Goal: Task Accomplishment & Management: Use online tool/utility

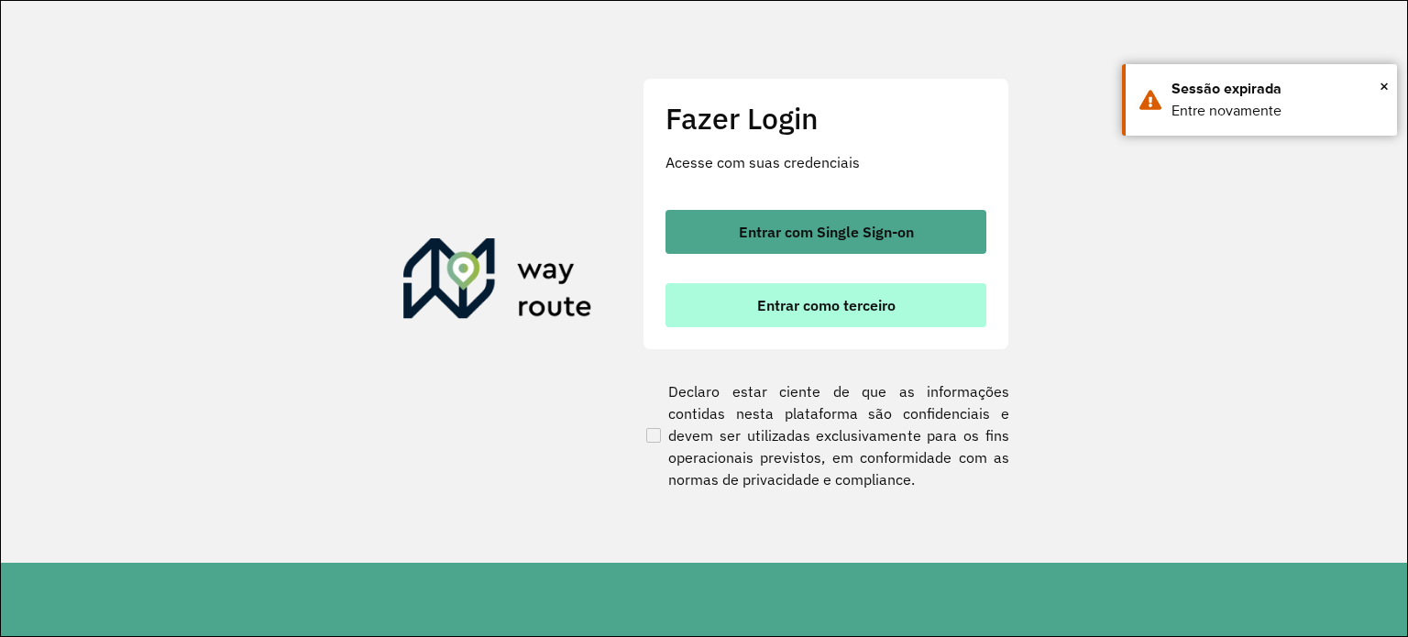
click at [777, 311] on span "Entrar como terceiro" at bounding box center [826, 305] width 138 height 15
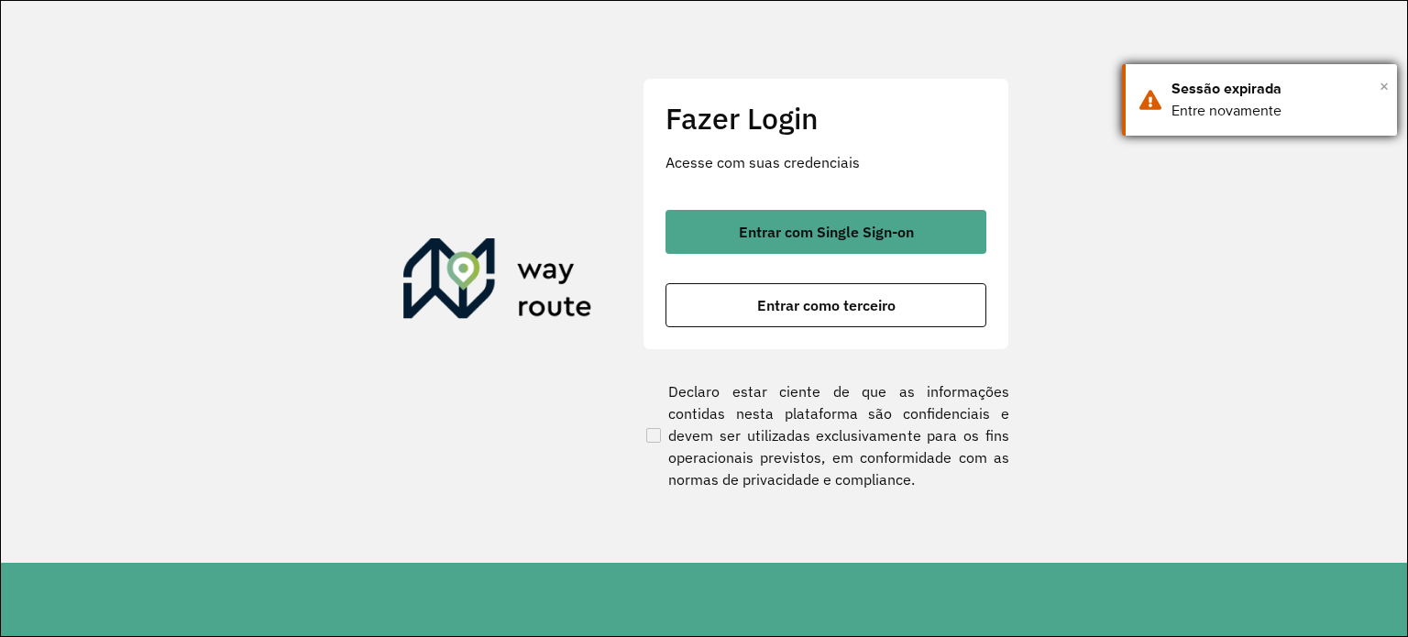
click at [1384, 82] on span "×" at bounding box center [1383, 85] width 9 height 27
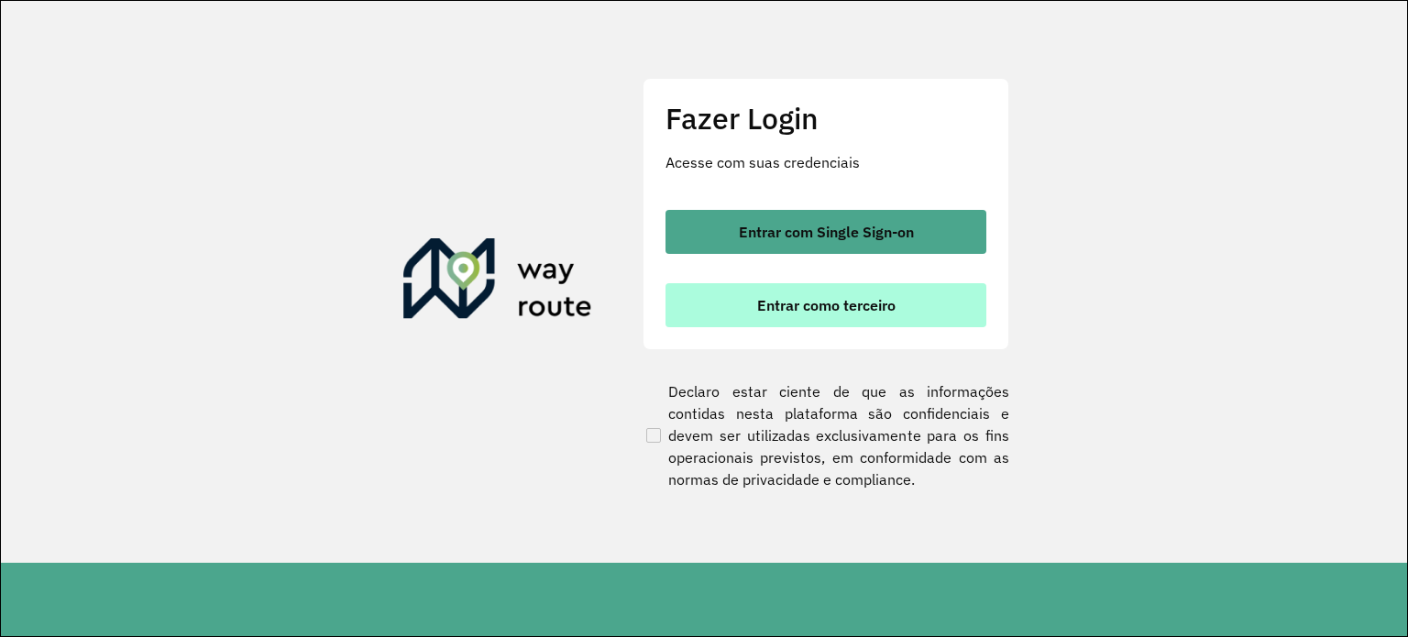
click at [839, 300] on span "Entrar como terceiro" at bounding box center [826, 305] width 138 height 15
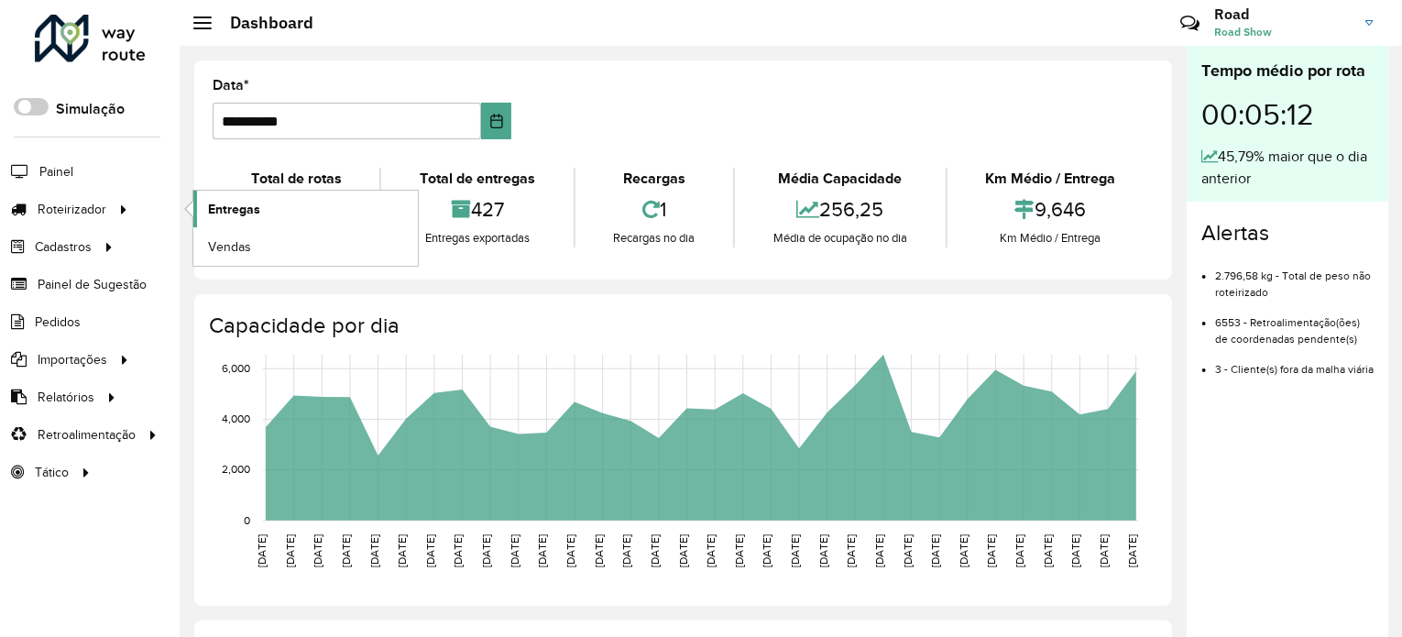
click at [209, 203] on span "Entregas" at bounding box center [234, 209] width 52 height 19
click at [1280, 482] on div "Tempo médio por rota 00:05:12 45,79% maior que o dia anterior Alertas 2.796,58 …" at bounding box center [1288, 345] width 202 height 599
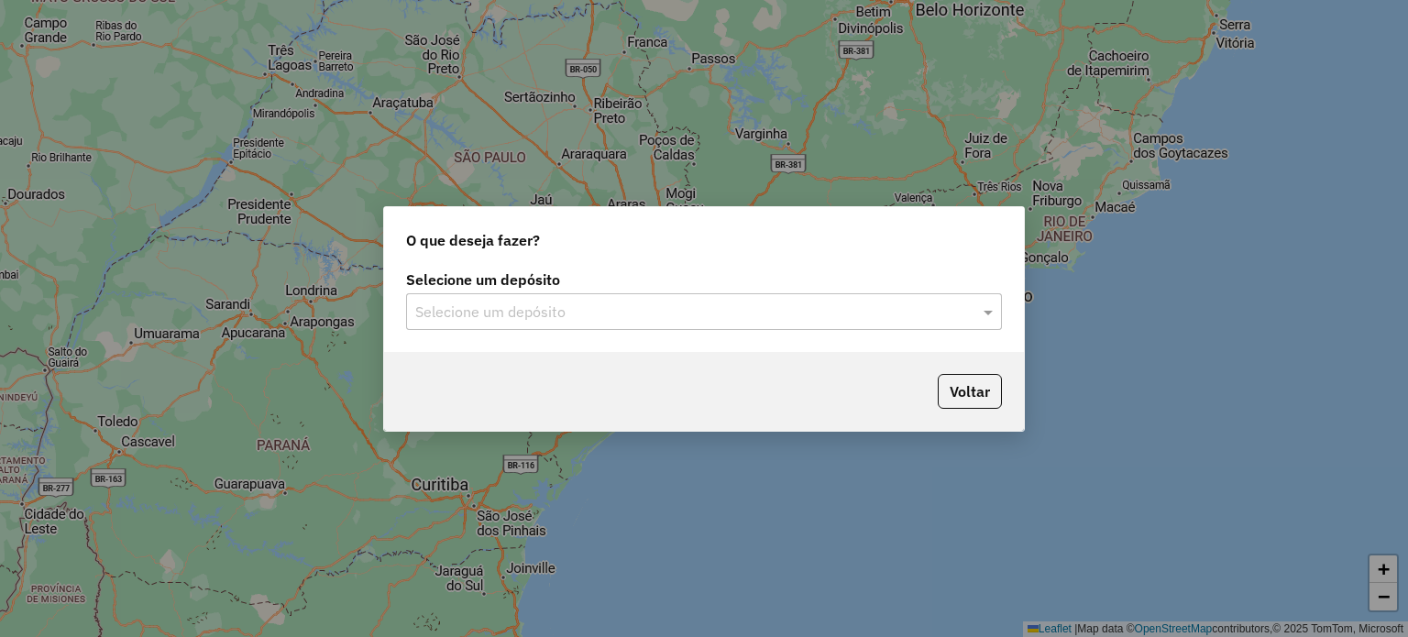
click at [716, 303] on input "text" at bounding box center [685, 313] width 541 height 22
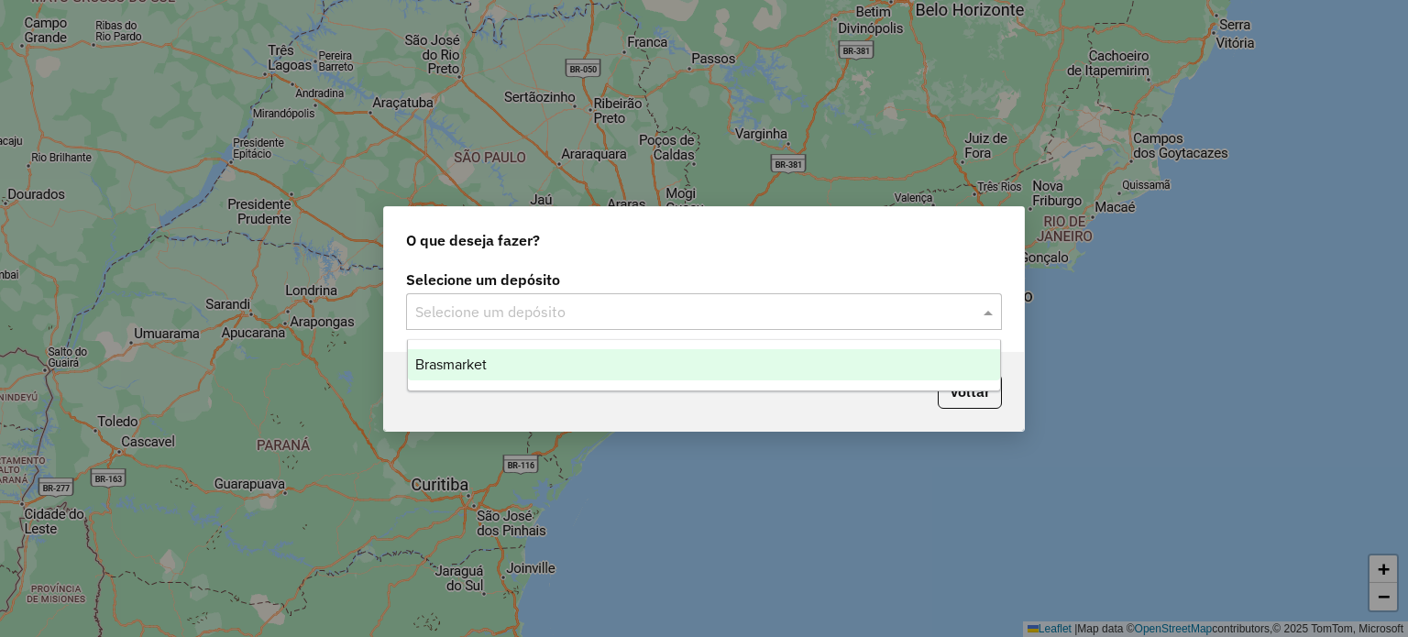
click at [690, 368] on div "Brasmarket" at bounding box center [704, 364] width 593 height 31
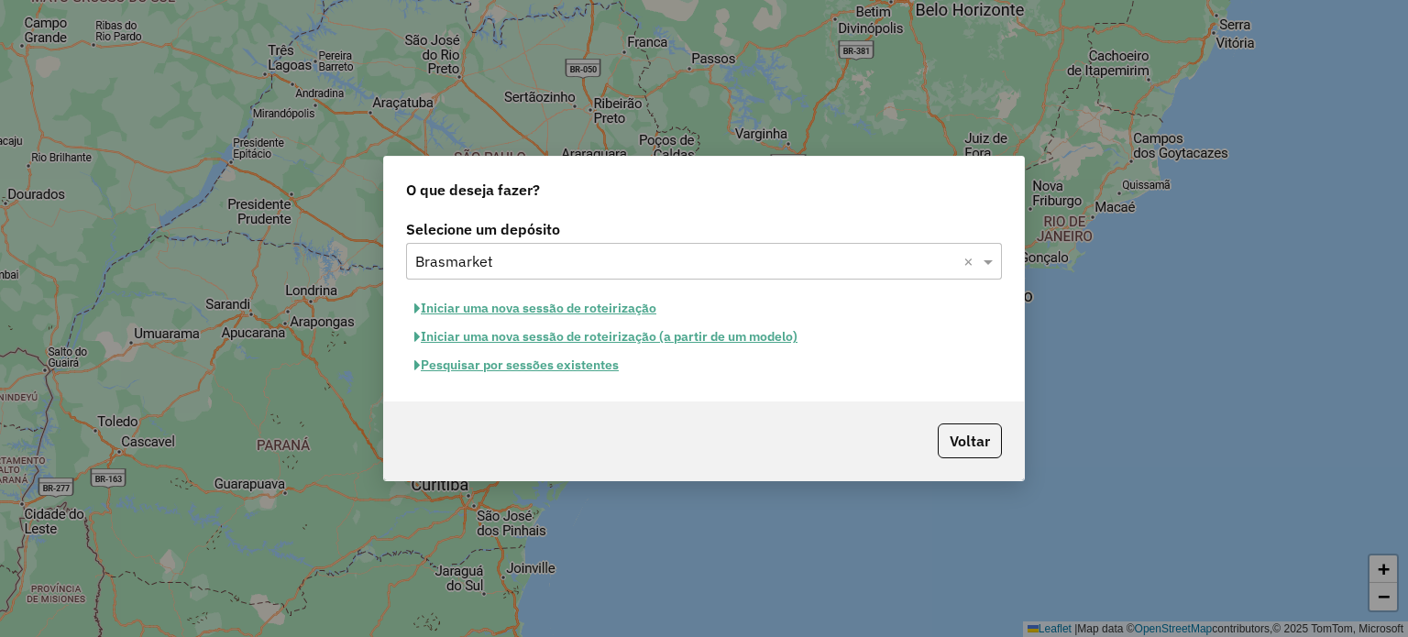
click at [528, 368] on button "Pesquisar por sessões existentes" at bounding box center [516, 365] width 221 height 28
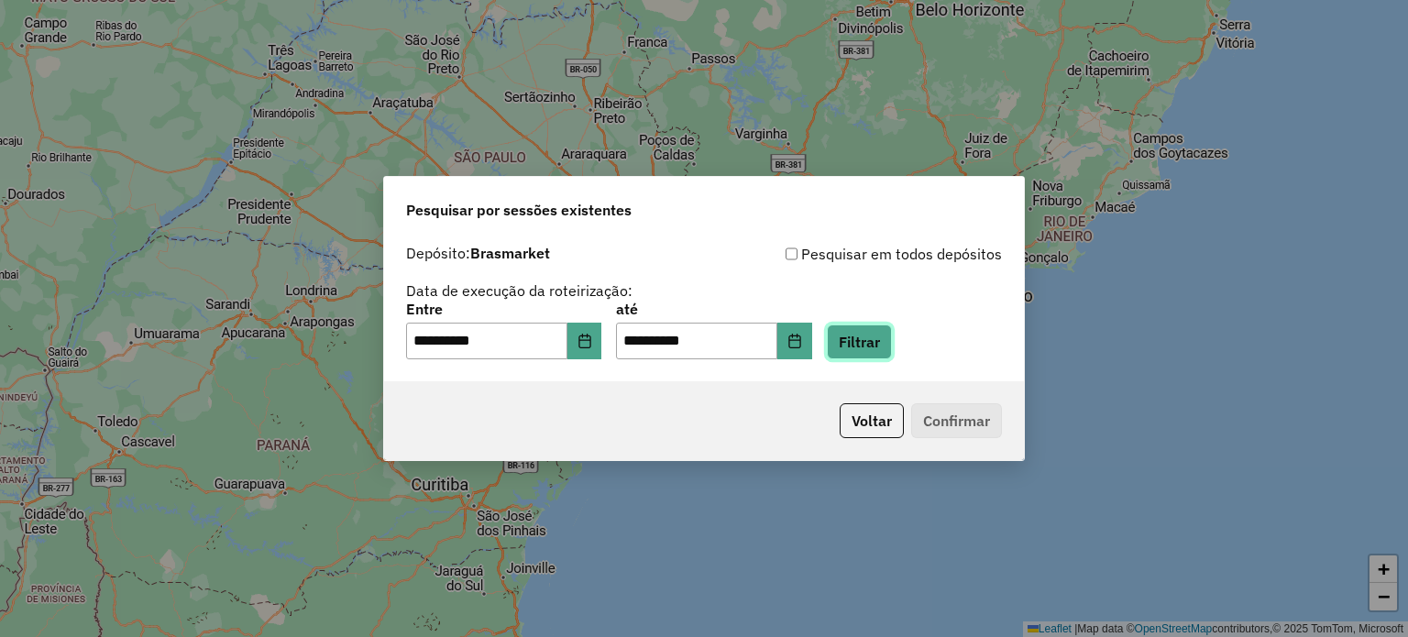
click at [873, 347] on button "Filtrar" at bounding box center [859, 341] width 65 height 35
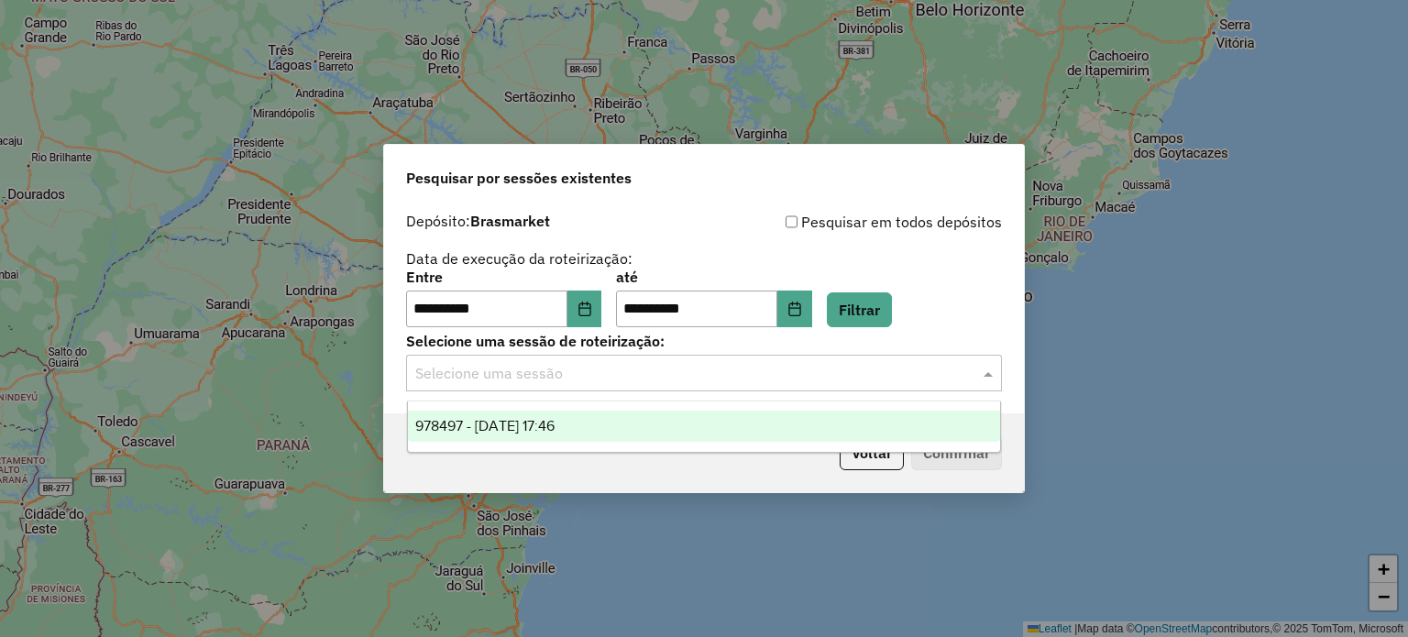
click at [674, 372] on input "text" at bounding box center [685, 374] width 541 height 22
click at [660, 417] on div "978497 - 13/08/2025 17:46" at bounding box center [704, 426] width 593 height 31
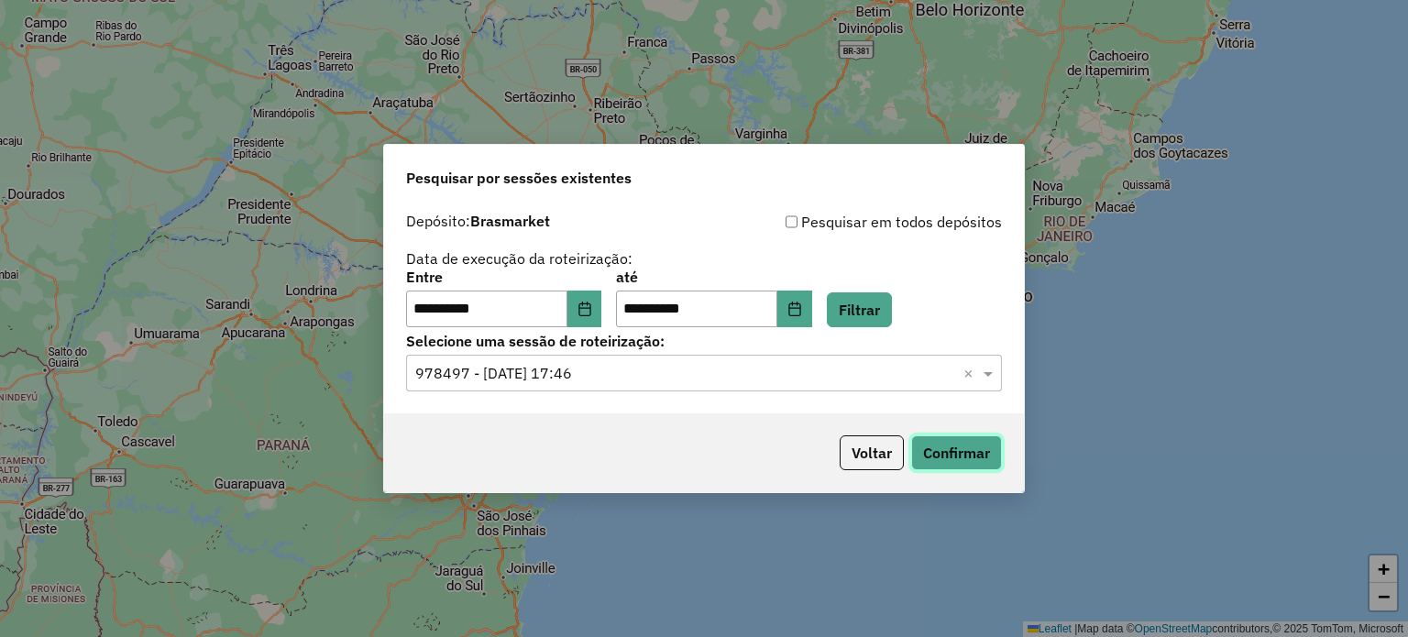
click at [962, 468] on button "Confirmar" at bounding box center [956, 452] width 91 height 35
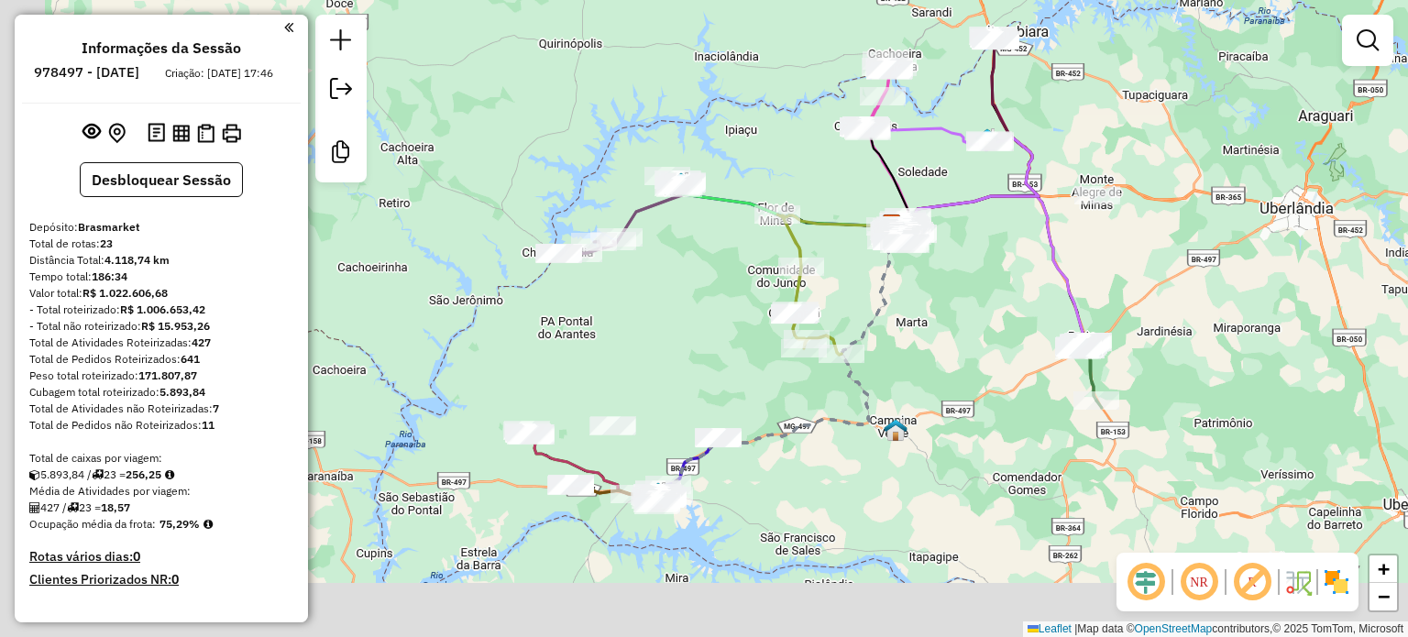
drag, startPoint x: 594, startPoint y: 600, endPoint x: 829, endPoint y: 504, distance: 253.6
click at [829, 504] on div "Janela de atendimento Grade de atendimento Capacidade Transportadoras Veículos …" at bounding box center [704, 318] width 1408 height 637
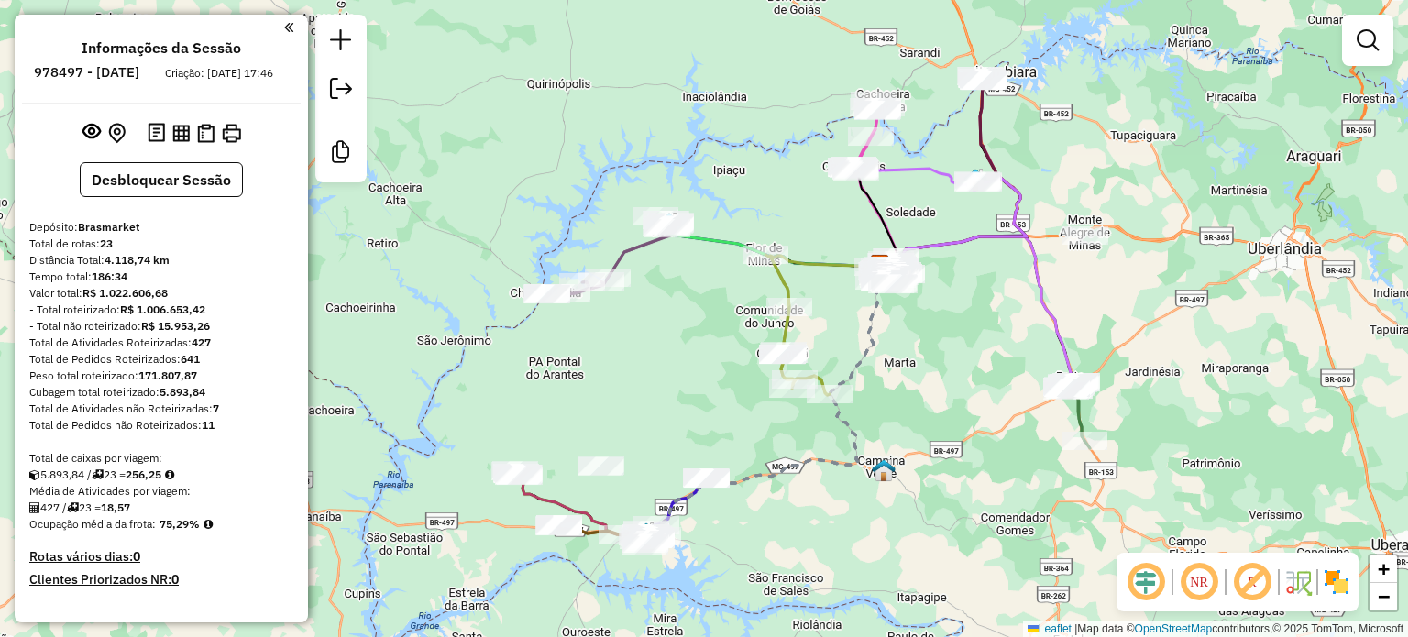
drag, startPoint x: 922, startPoint y: 188, endPoint x: 894, endPoint y: 303, distance: 118.9
click at [895, 305] on div "Janela de atendimento Grade de atendimento Capacidade Transportadoras Veículos …" at bounding box center [704, 318] width 1408 height 637
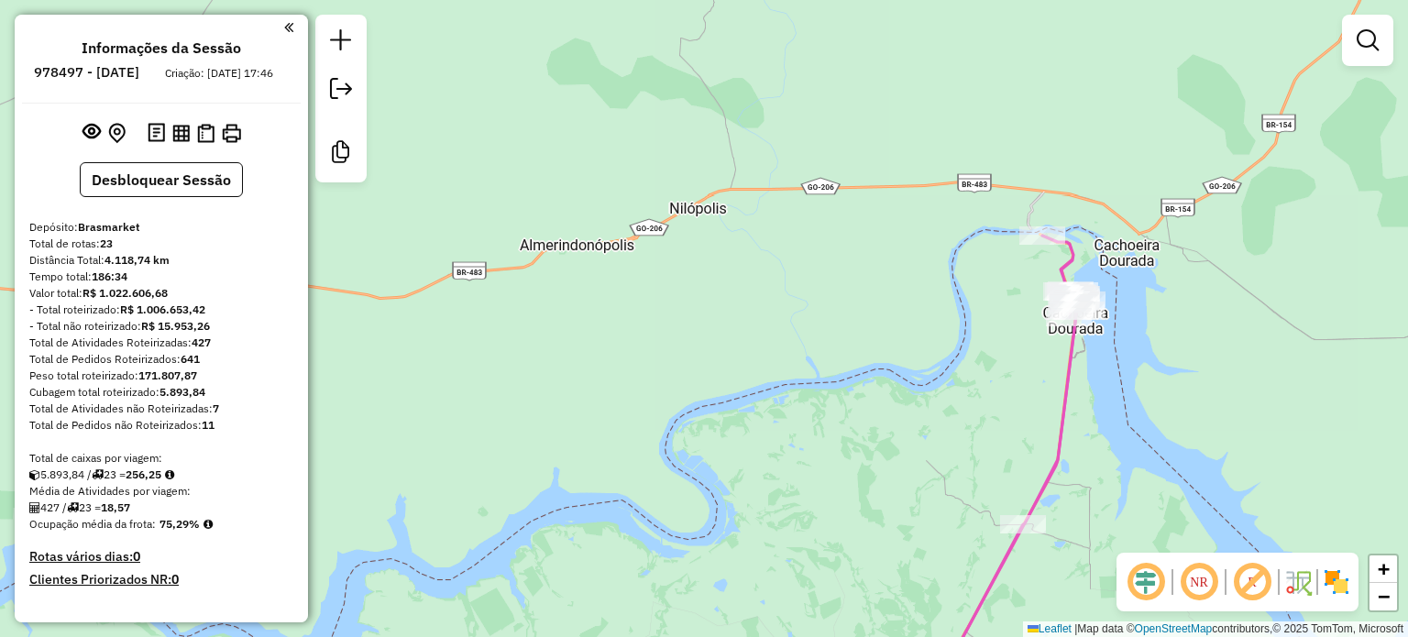
drag, startPoint x: 1134, startPoint y: 443, endPoint x: 963, endPoint y: 156, distance: 333.7
click at [972, 164] on div "Rota 20 - Placa JSO4G88 5799 - ONE HOTEL Janela de atendimento Grade de atendim…" at bounding box center [704, 318] width 1408 height 637
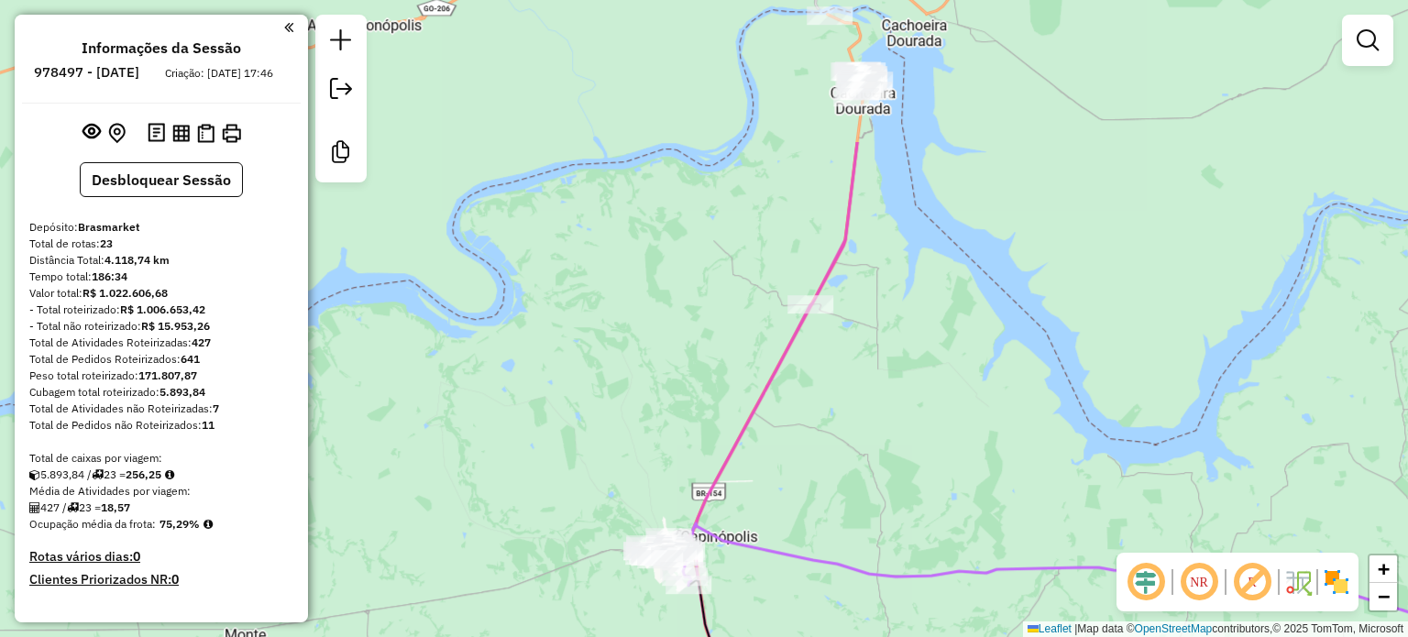
drag, startPoint x: 857, startPoint y: 349, endPoint x: 923, endPoint y: 505, distance: 169.2
click at [923, 505] on div "Rota 20 - Placa JSO4G88 5799 - ONE HOTEL Janela de atendimento Grade de atendim…" at bounding box center [704, 318] width 1408 height 637
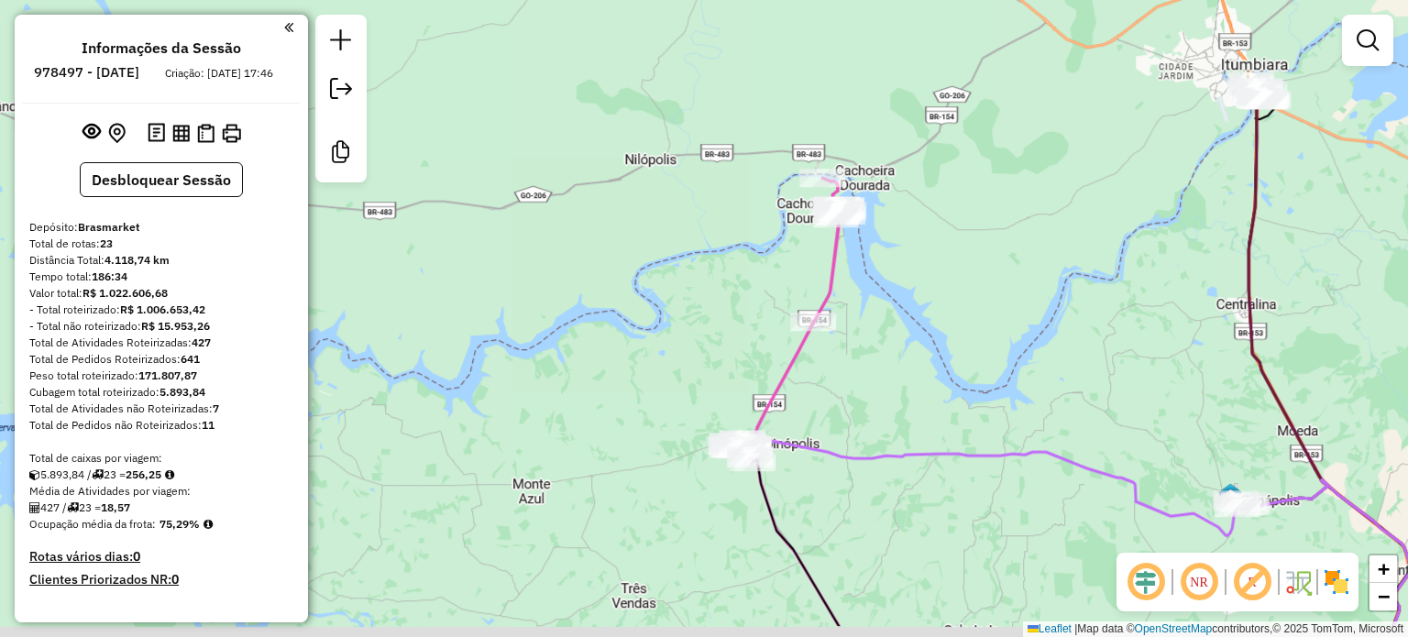
drag, startPoint x: 674, startPoint y: 192, endPoint x: 603, endPoint y: 94, distance: 120.1
click at [603, 94] on div "Rota 20 - Placa JSO4G88 5799 - ONE HOTEL Janela de atendimento Grade de atendim…" at bounding box center [704, 318] width 1408 height 637
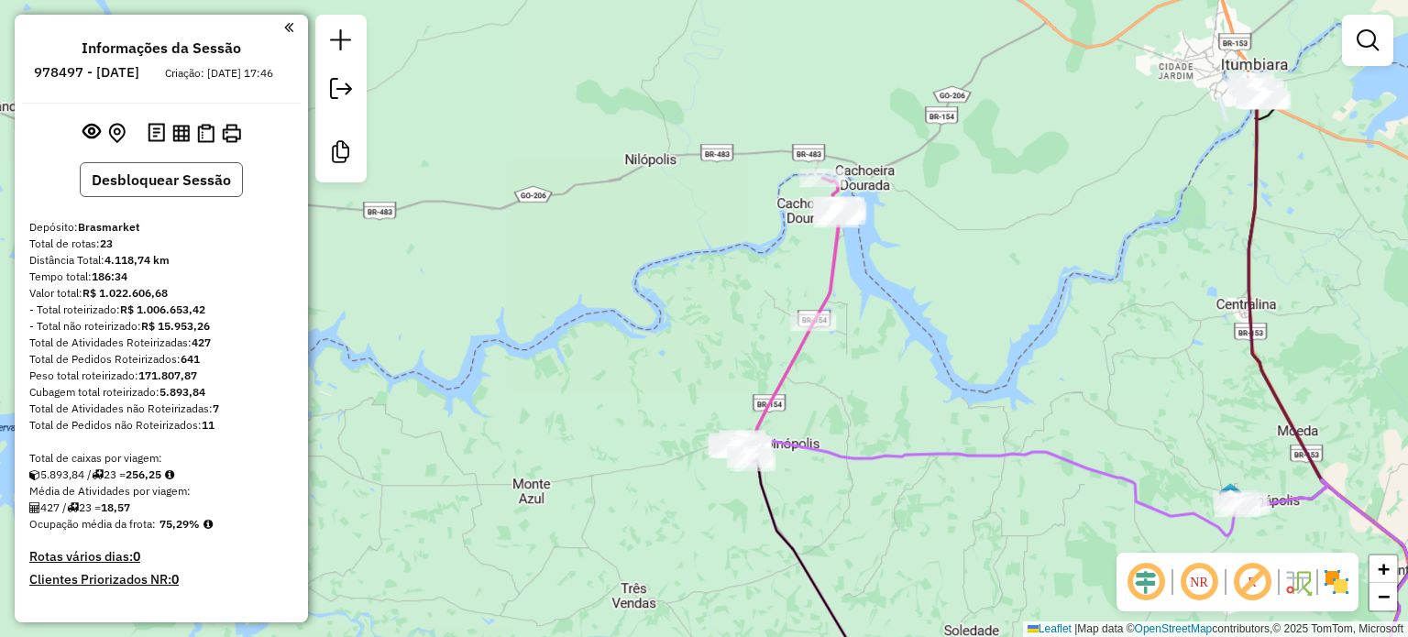
click at [126, 197] on button "Desbloquear Sessão" at bounding box center [161, 179] width 163 height 35
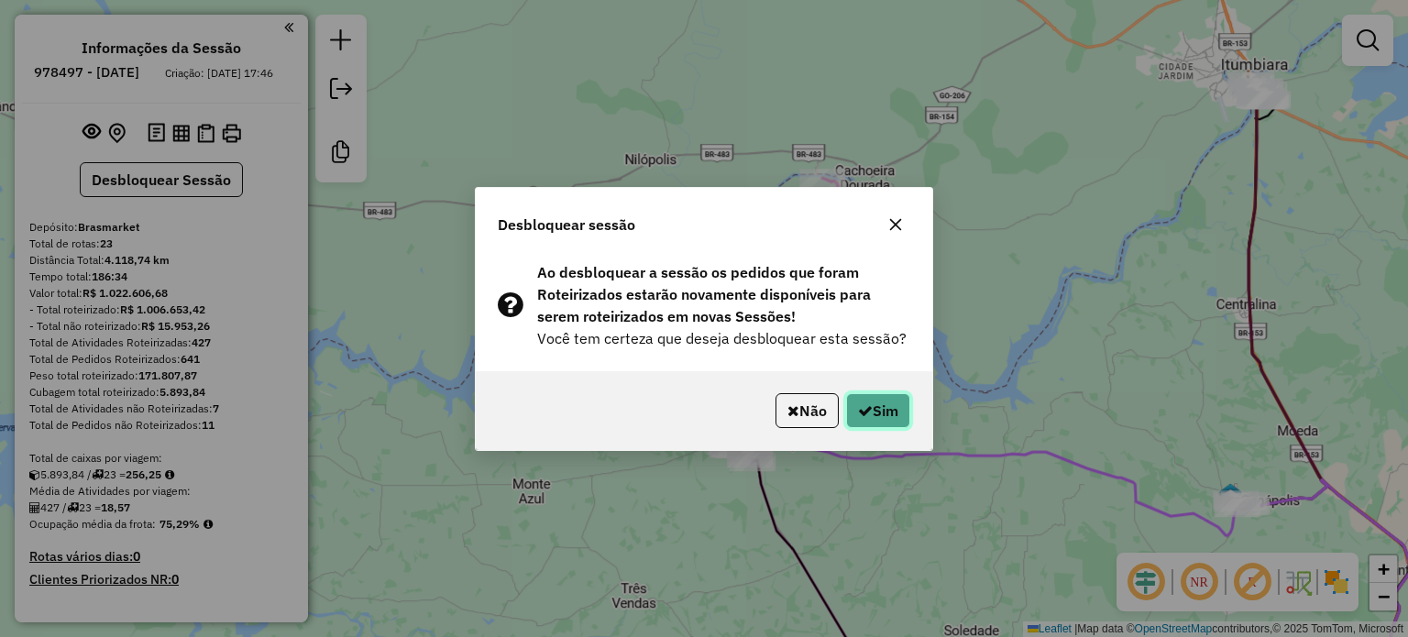
click at [866, 415] on icon "button" at bounding box center [865, 410] width 15 height 15
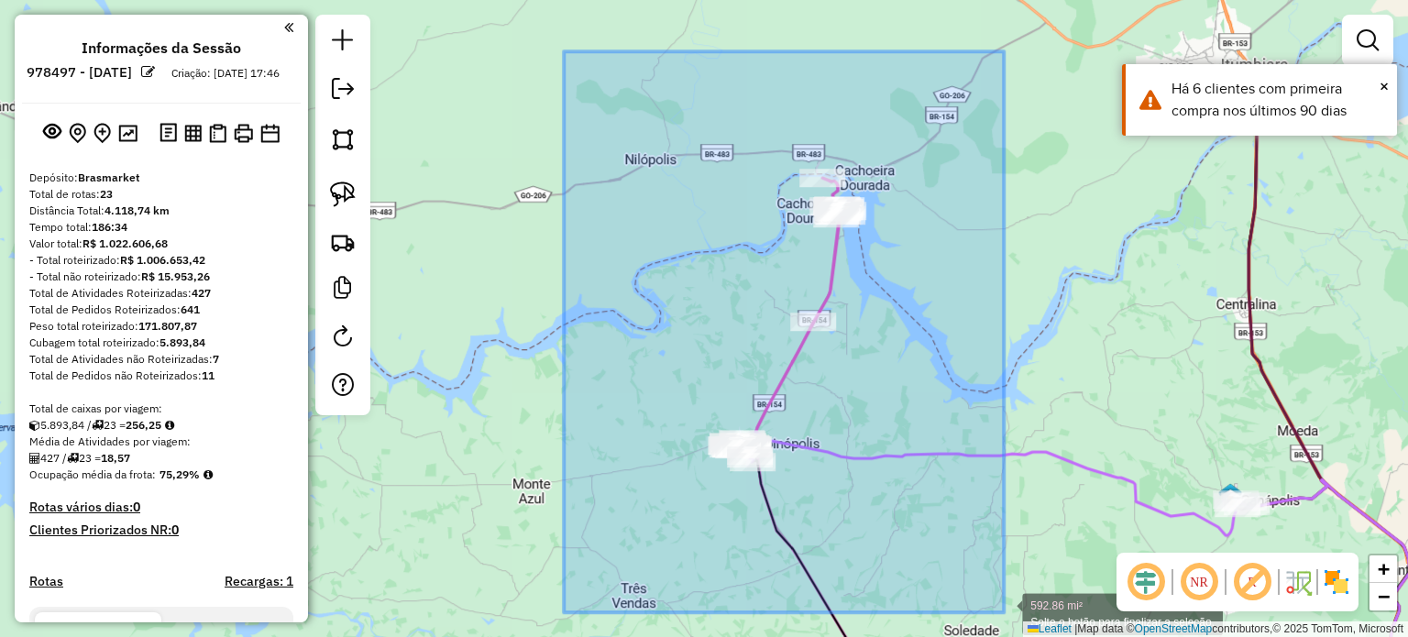
drag, startPoint x: 574, startPoint y: 61, endPoint x: 999, endPoint y: 602, distance: 688.0
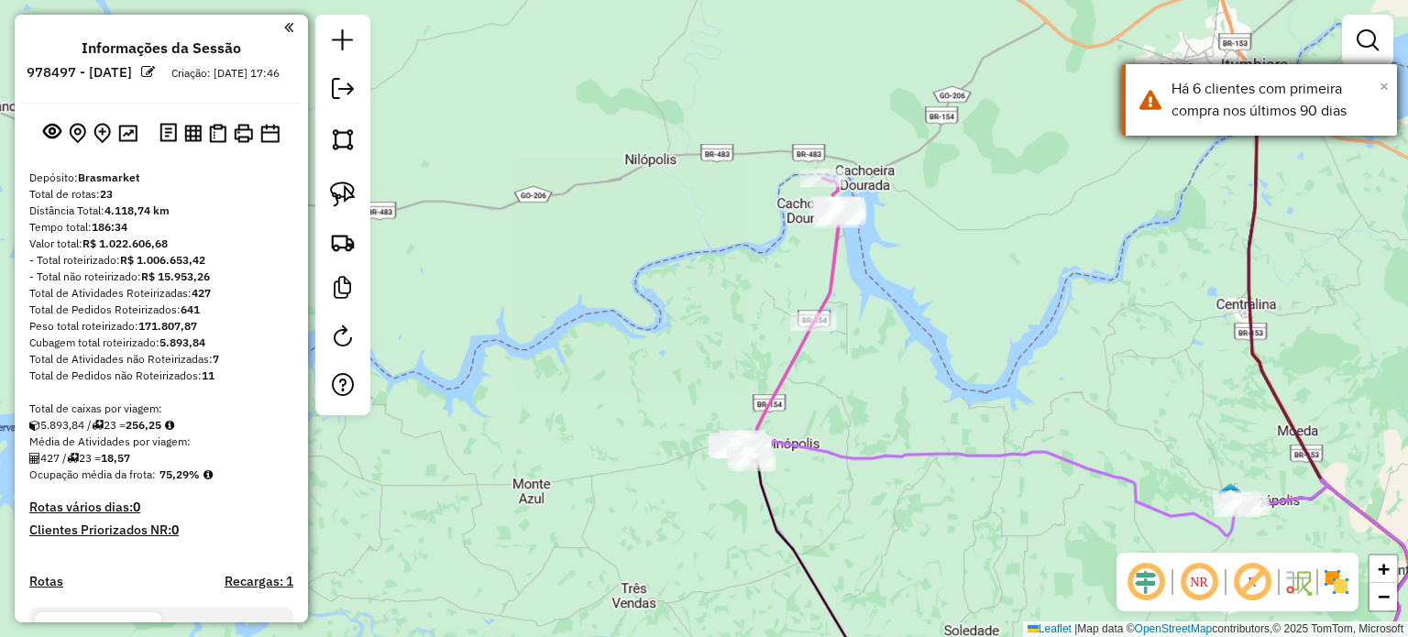
click at [1387, 81] on span "×" at bounding box center [1383, 86] width 9 height 20
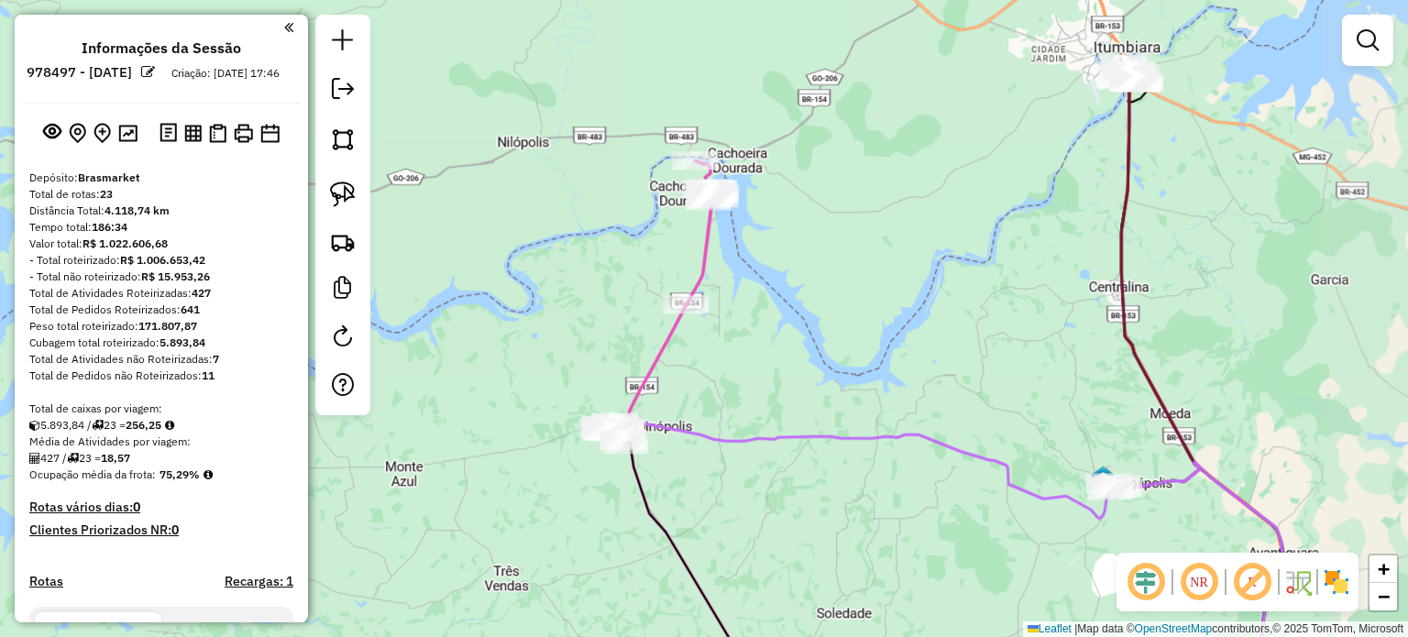
drag, startPoint x: 1036, startPoint y: 463, endPoint x: 914, endPoint y: 446, distance: 123.0
click at [914, 446] on div "Janela de atendimento Grade de atendimento Capacidade Transportadoras Veículos …" at bounding box center [704, 318] width 1408 height 637
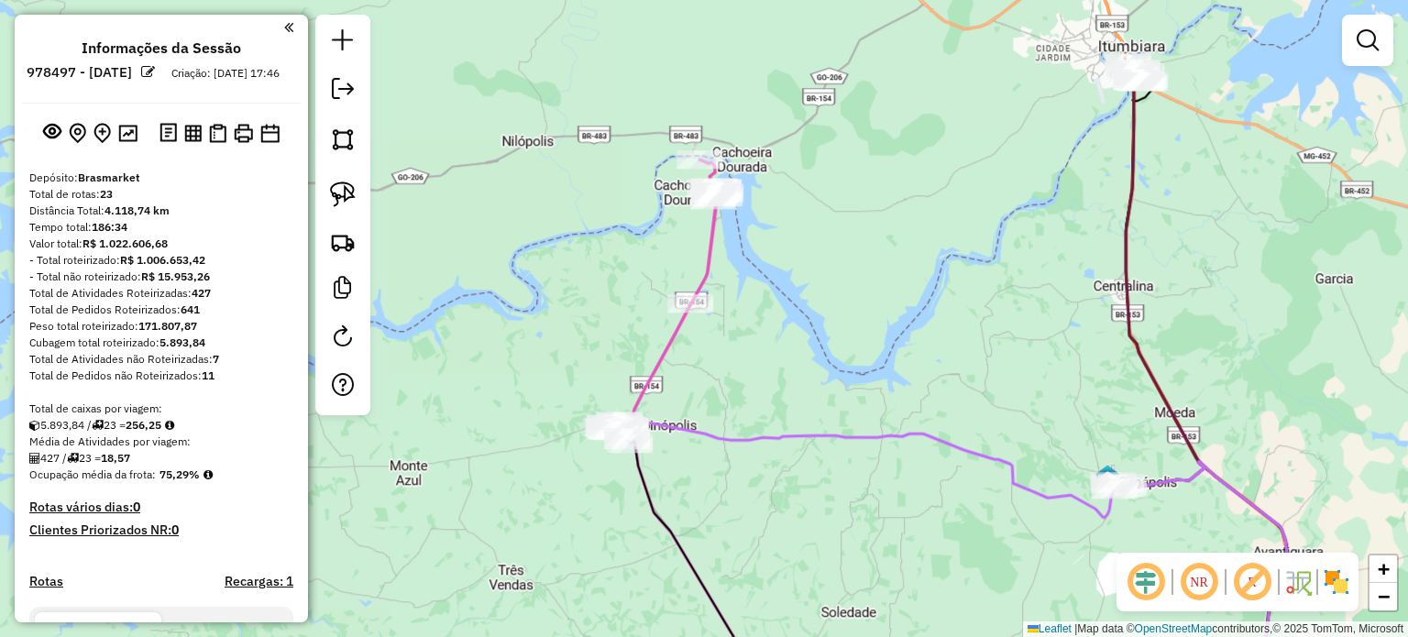
drag, startPoint x: 965, startPoint y: 480, endPoint x: 1018, endPoint y: 479, distance: 53.2
click at [1018, 479] on div "Janela de atendimento Grade de atendimento Capacidade Transportadoras Veículos …" at bounding box center [704, 318] width 1408 height 637
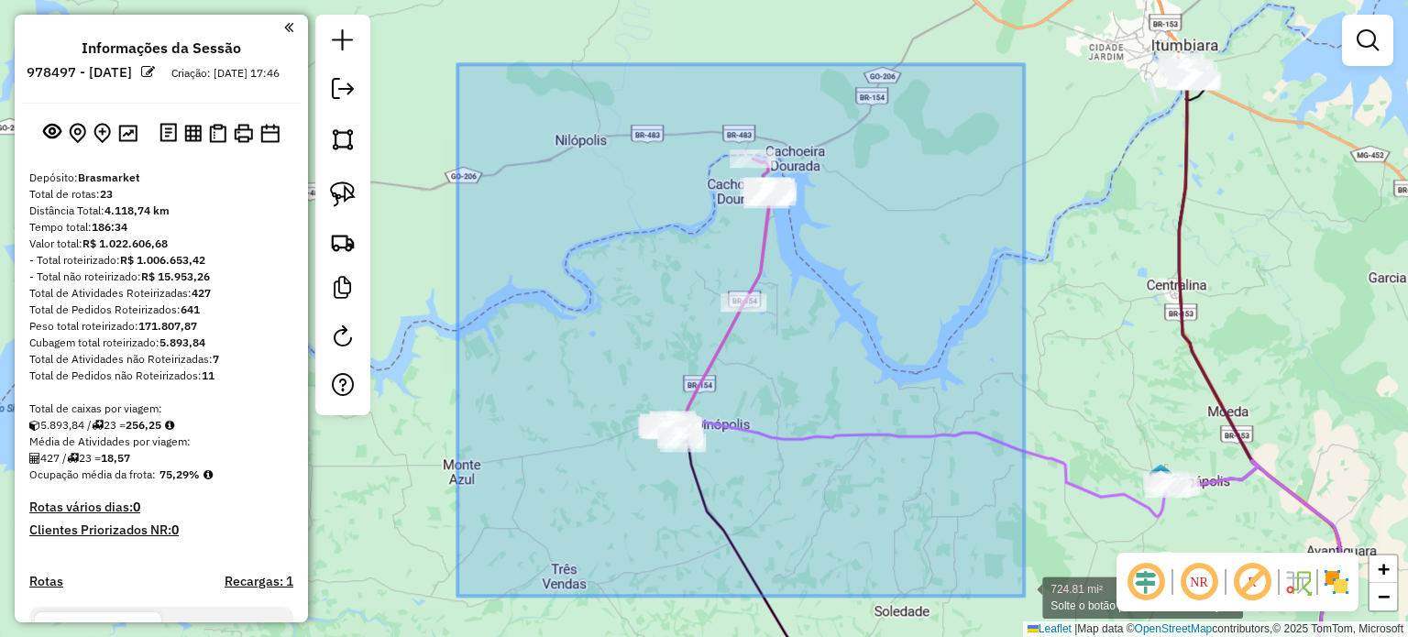
drag, startPoint x: 457, startPoint y: 64, endPoint x: 1024, endPoint y: 596, distance: 776.8
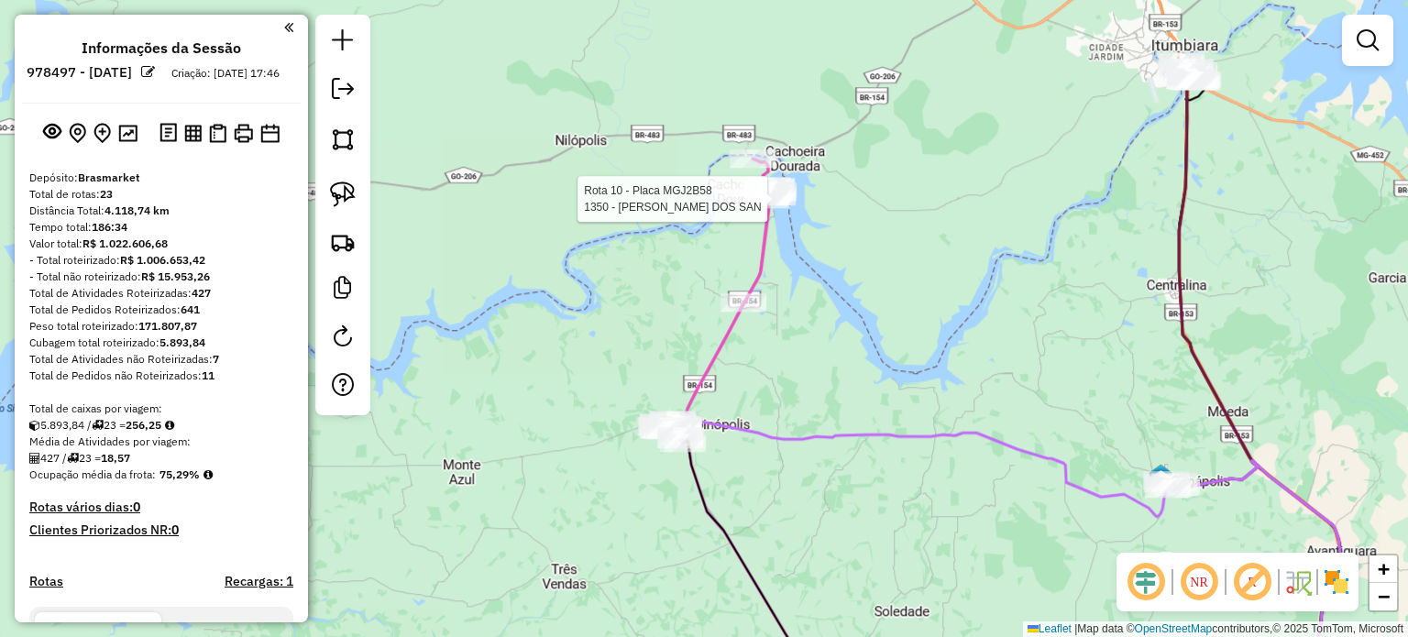
select select "**********"
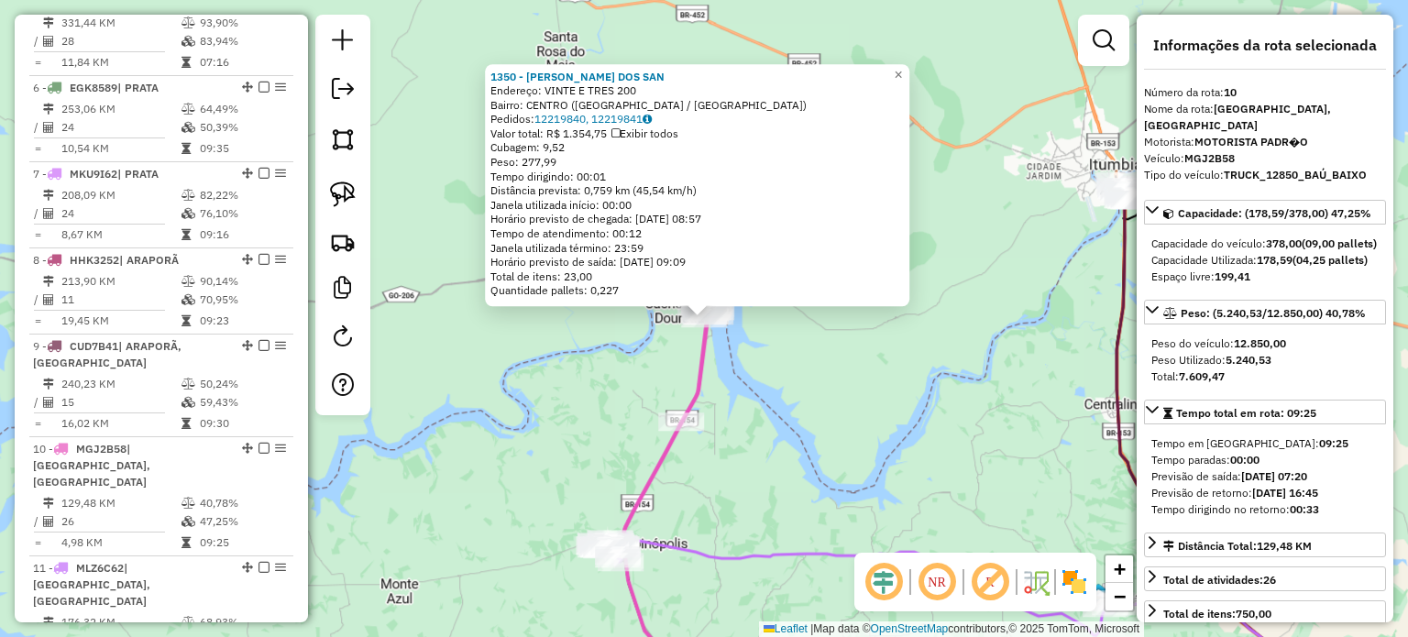
scroll to position [1510, 0]
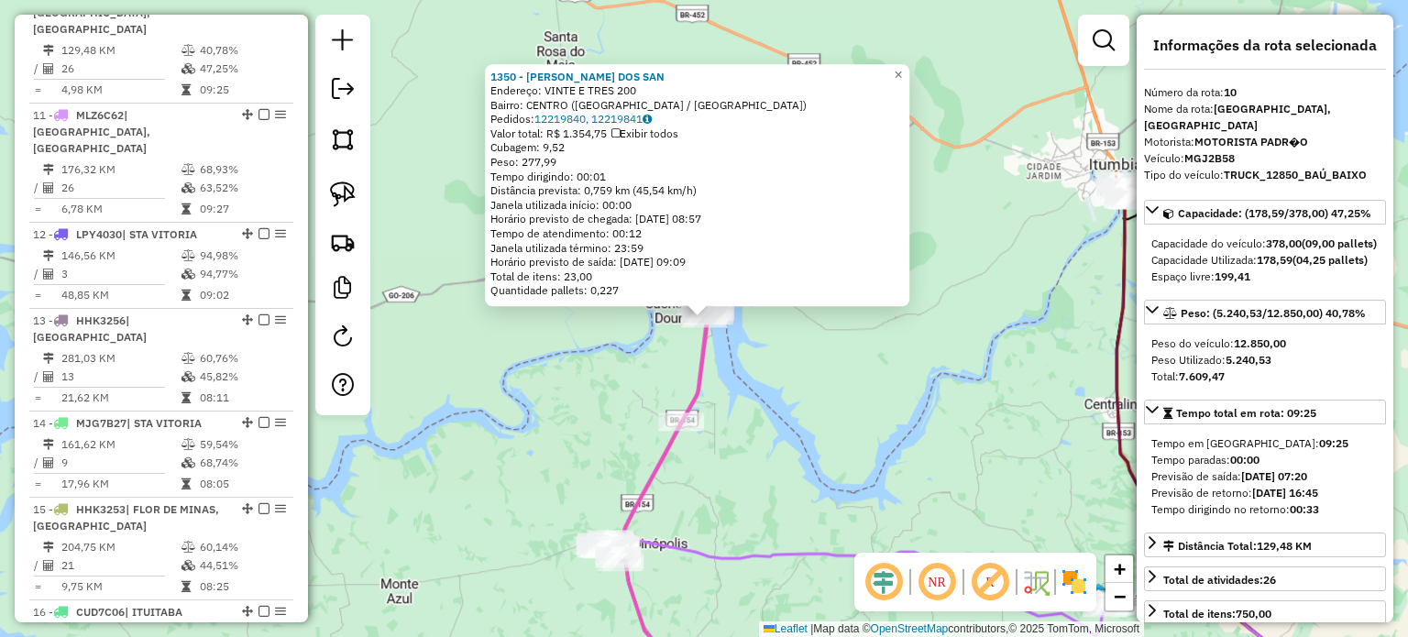
click at [960, 456] on div "1350 - [PERSON_NAME] DOS SAN Endereço: VINTE E TRES 200 Bairro: [GEOGRAPHIC_DAT…" at bounding box center [704, 318] width 1408 height 637
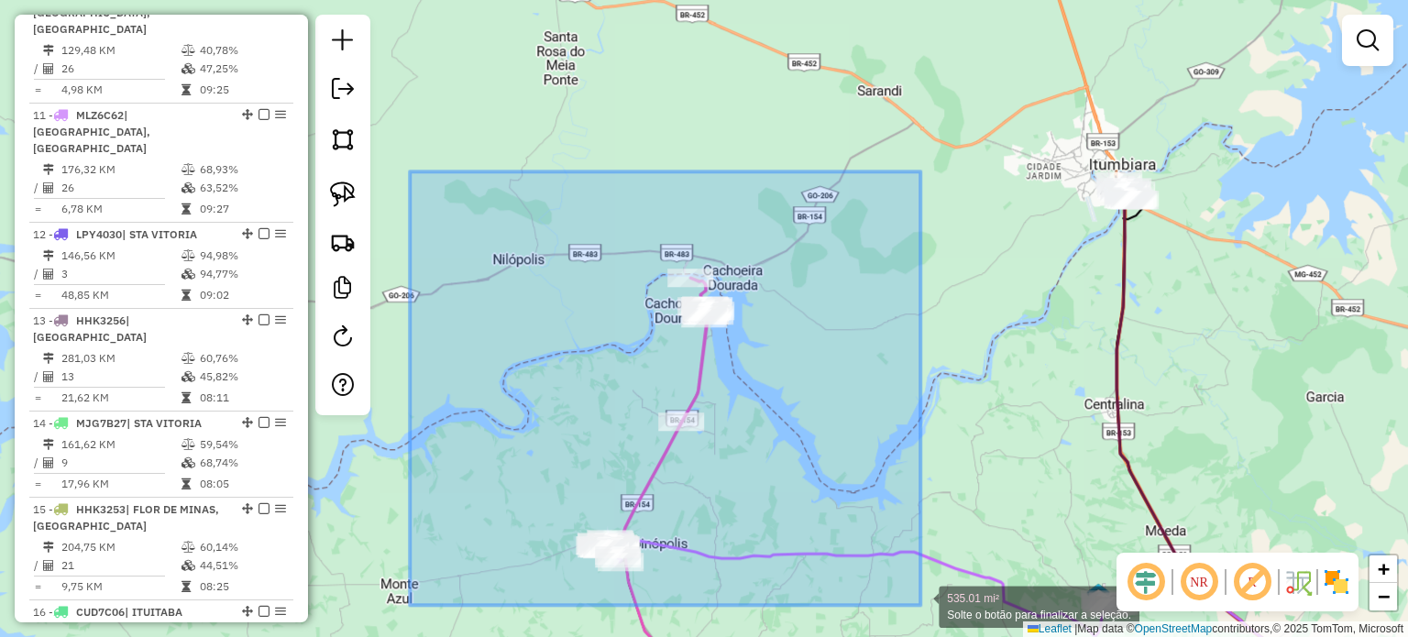
drag, startPoint x: 423, startPoint y: 186, endPoint x: 917, endPoint y: 595, distance: 641.2
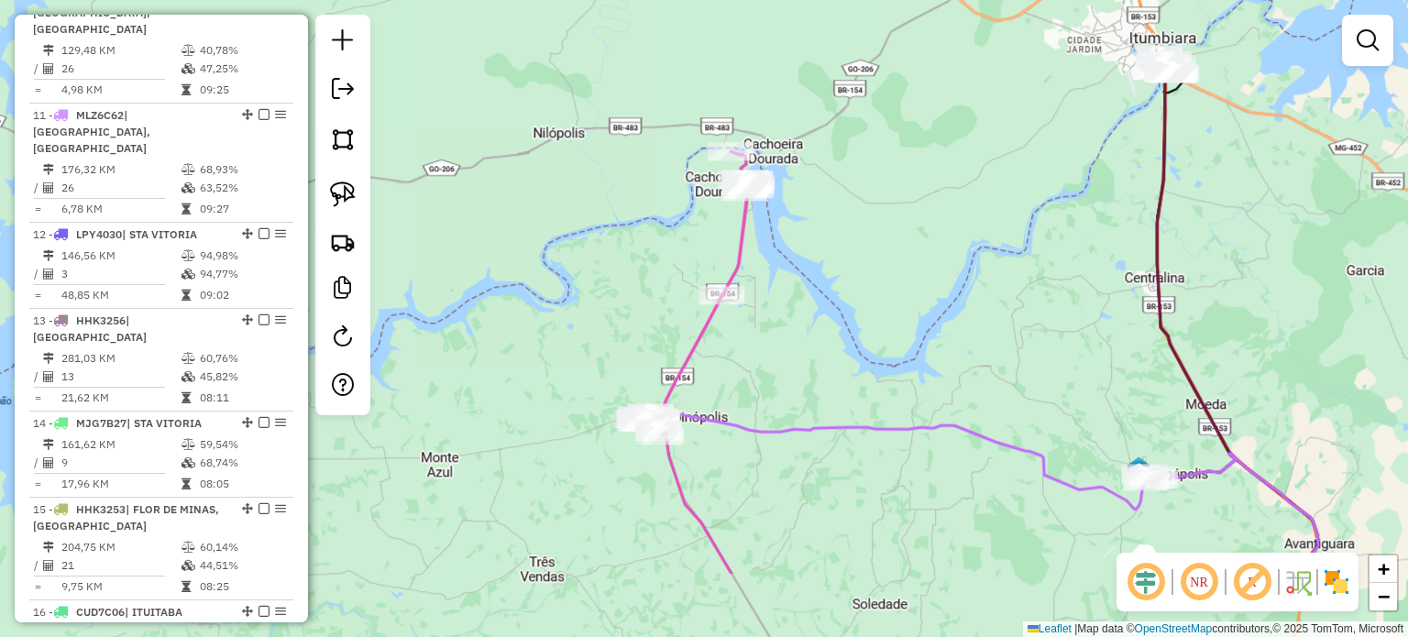
drag, startPoint x: 839, startPoint y: 467, endPoint x: 885, endPoint y: 327, distance: 146.9
click at [885, 325] on div "Janela de atendimento Grade de atendimento Capacidade Transportadoras Veículos …" at bounding box center [704, 318] width 1408 height 637
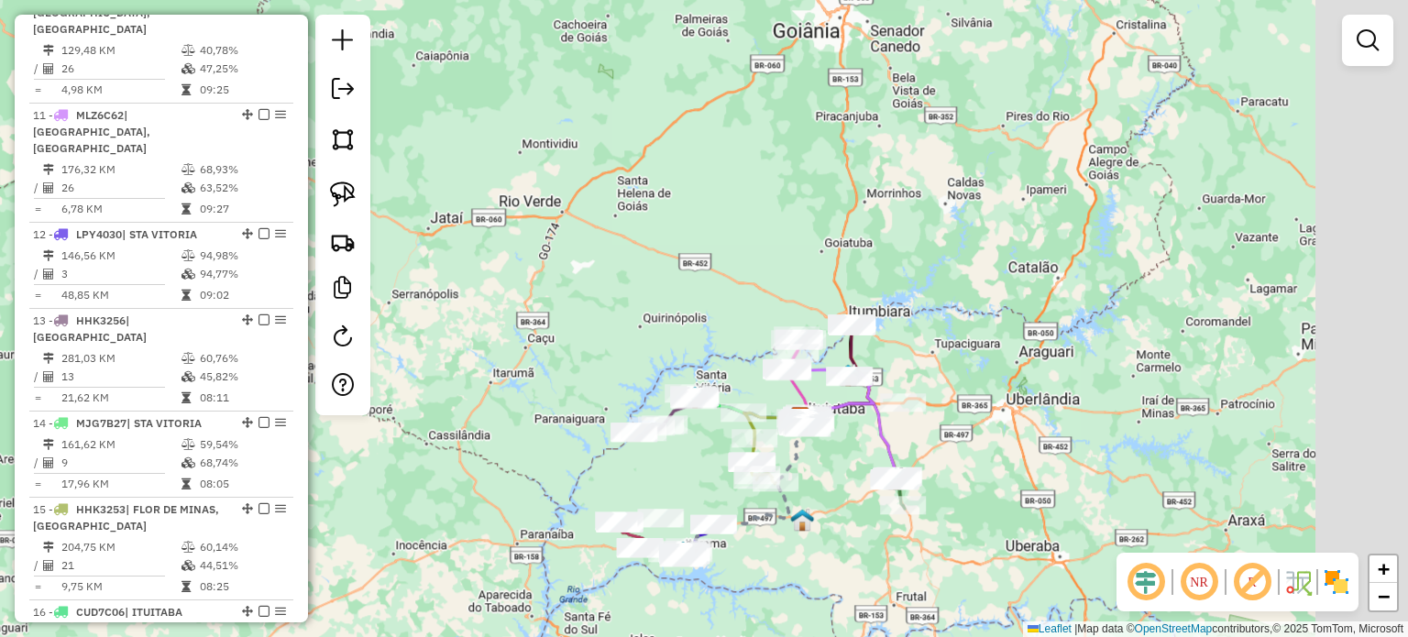
drag, startPoint x: 1149, startPoint y: 465, endPoint x: 917, endPoint y: 210, distance: 345.1
click at [919, 212] on div "Janela de atendimento Grade de atendimento Capacidade Transportadoras Veículos …" at bounding box center [704, 318] width 1408 height 637
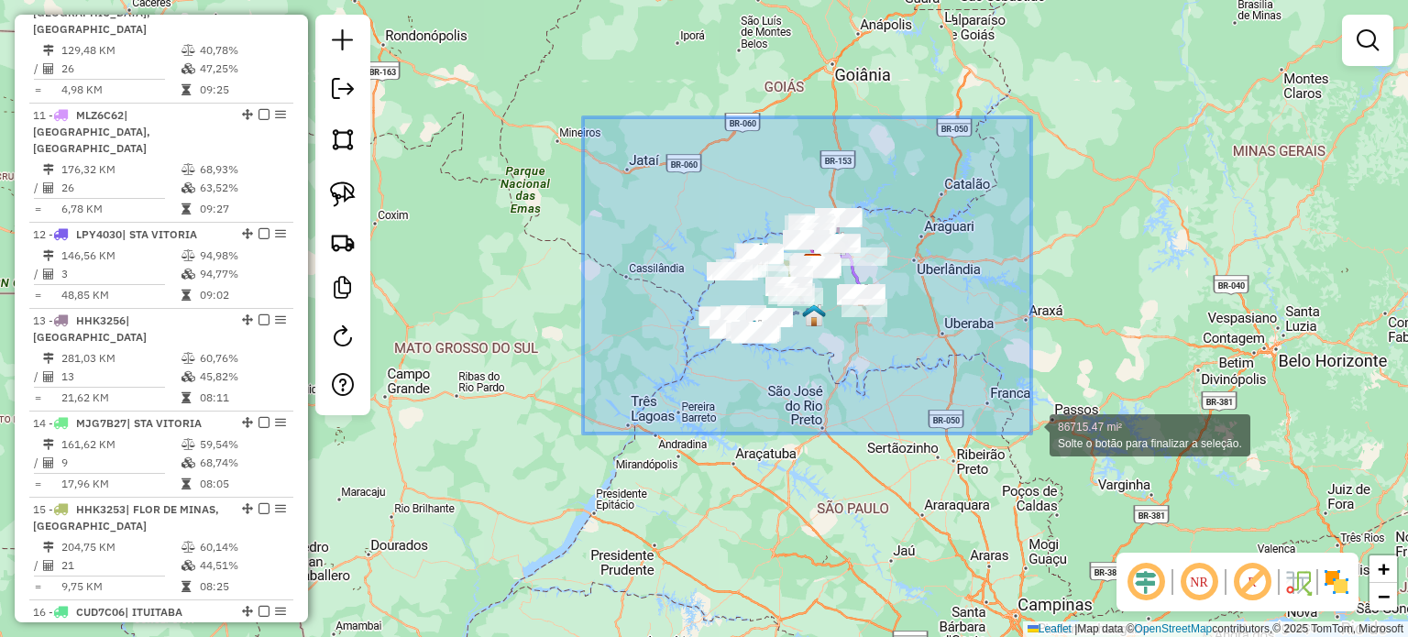
drag, startPoint x: 583, startPoint y: 117, endPoint x: 1031, endPoint y: 434, distance: 549.0
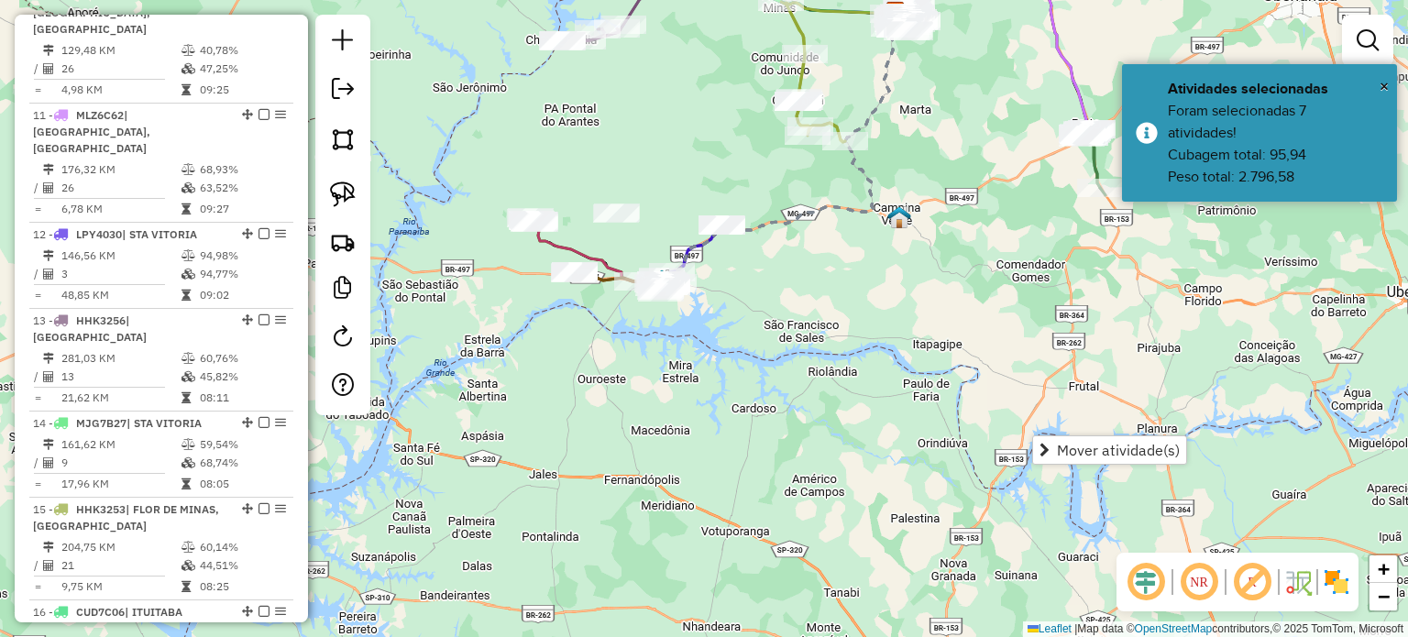
drag, startPoint x: 789, startPoint y: 394, endPoint x: 814, endPoint y: 507, distance: 115.4
click at [814, 507] on div "Janela de atendimento Grade de atendimento Capacidade Transportadoras Veículos …" at bounding box center [704, 318] width 1408 height 637
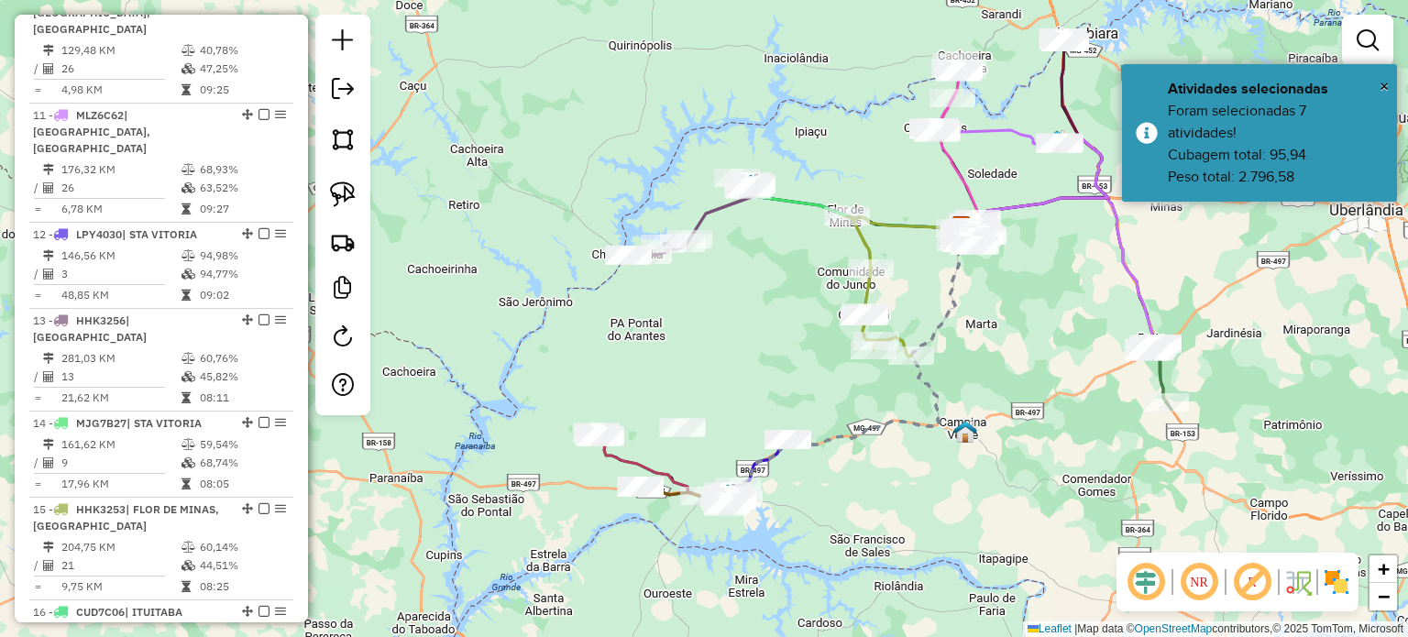
drag, startPoint x: 975, startPoint y: 505, endPoint x: 966, endPoint y: 507, distance: 9.3
click at [966, 507] on div "Janela de atendimento Grade de atendimento Capacidade Transportadoras Veículos …" at bounding box center [704, 318] width 1408 height 637
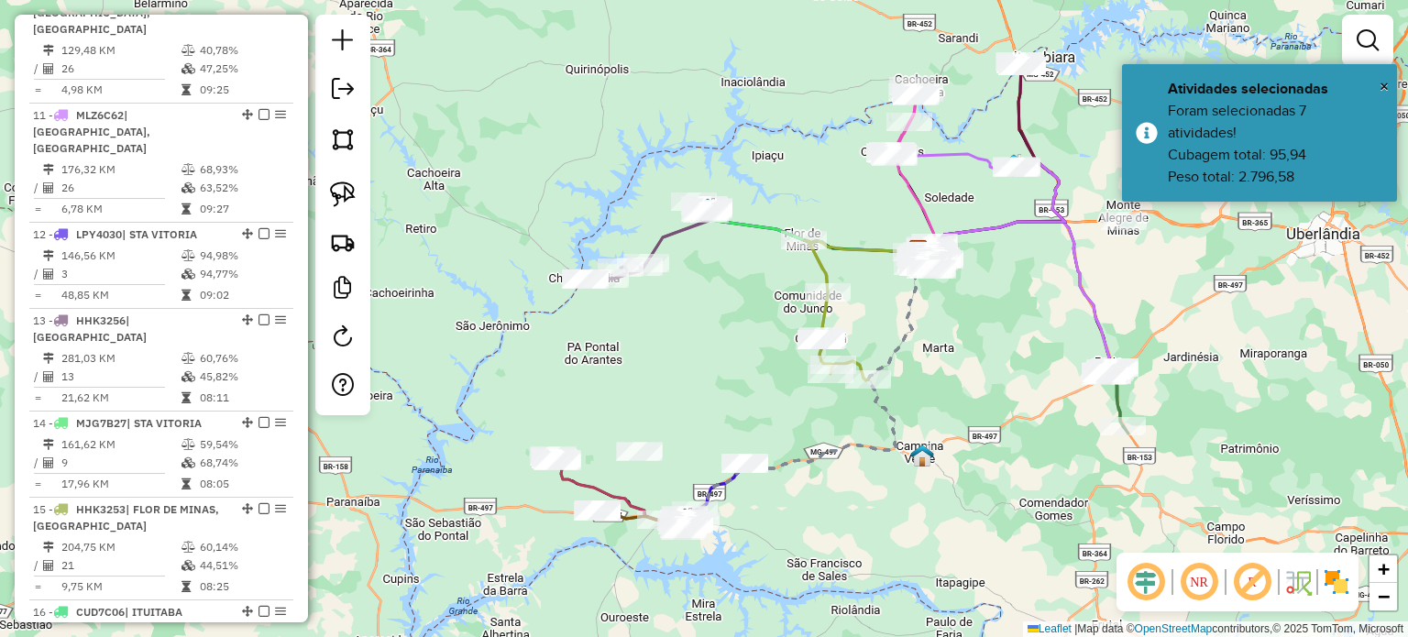
drag, startPoint x: 963, startPoint y: 502, endPoint x: 892, endPoint y: 375, distance: 146.1
click at [1043, 399] on div "Janela de atendimento Grade de atendimento Capacidade Transportadoras Veículos …" at bounding box center [704, 318] width 1408 height 637
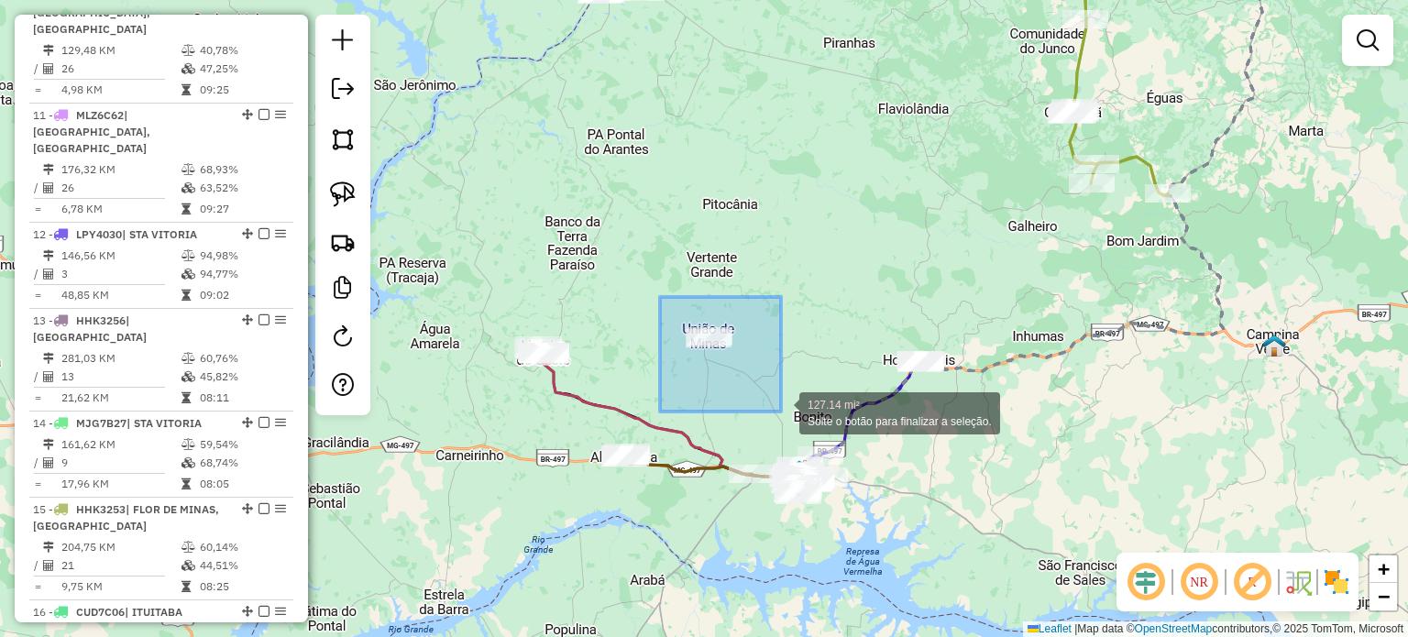
drag, startPoint x: 660, startPoint y: 297, endPoint x: 776, endPoint y: 401, distance: 156.4
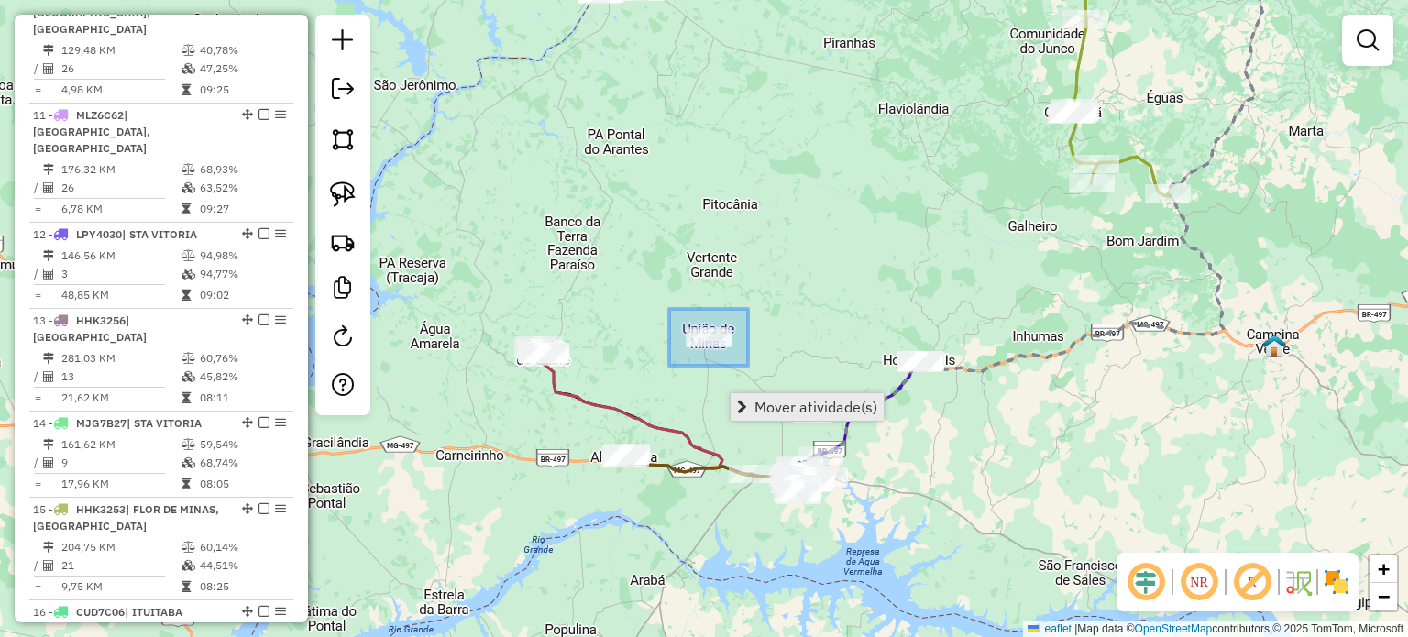
drag, startPoint x: 669, startPoint y: 309, endPoint x: 796, endPoint y: 393, distance: 152.0
click at [796, 398] on hb-router-mapa "Mover atividade(s) Informações da Sessão 978497 - [DATE] Criação: [DATE] 17:46 …" at bounding box center [704, 318] width 1408 height 637
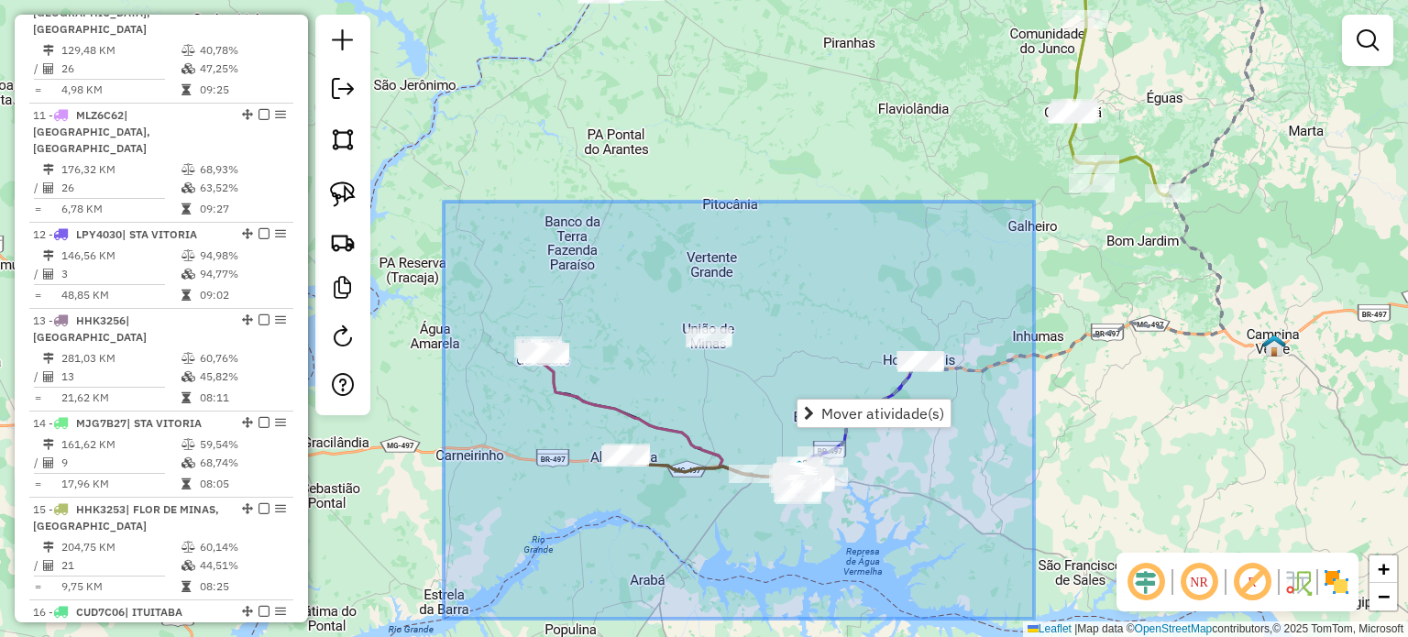
drag, startPoint x: 463, startPoint y: 231, endPoint x: 1232, endPoint y: 666, distance: 883.7
click at [1232, 636] on html "Aguarde... Pop-up bloqueado! Seu navegador bloqueou automáticamente a abertura …" at bounding box center [704, 318] width 1408 height 637
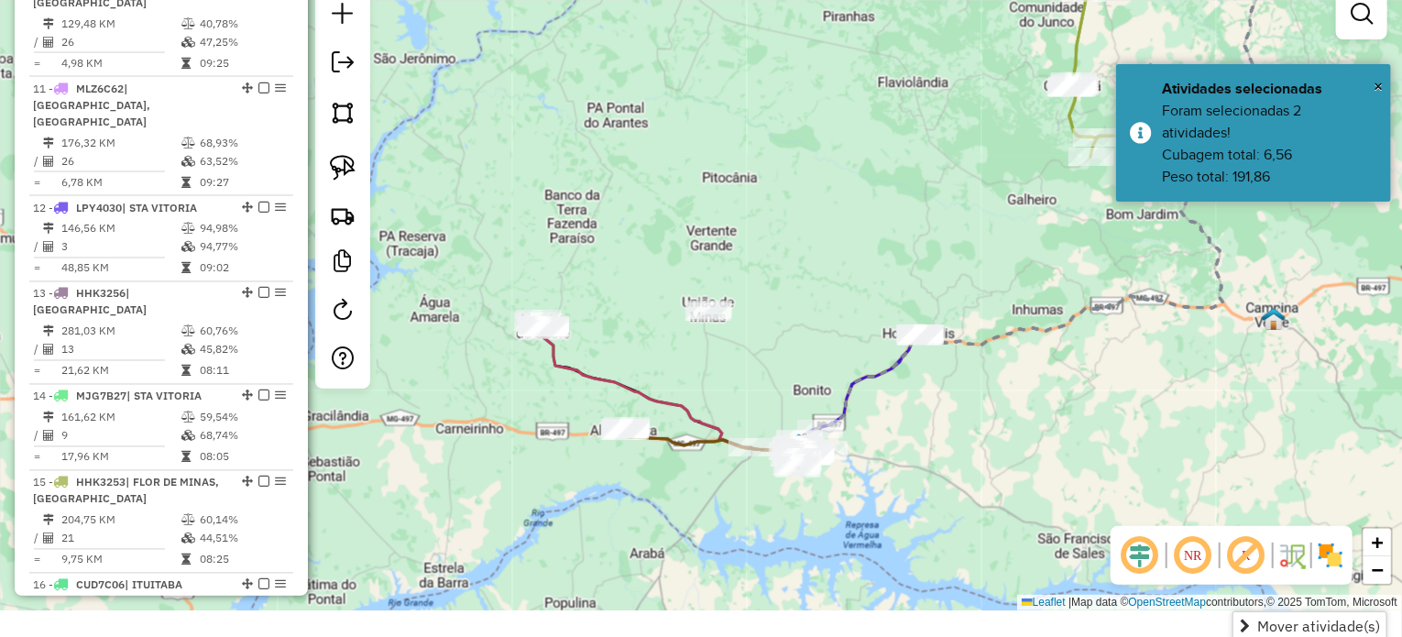
scroll to position [29, 0]
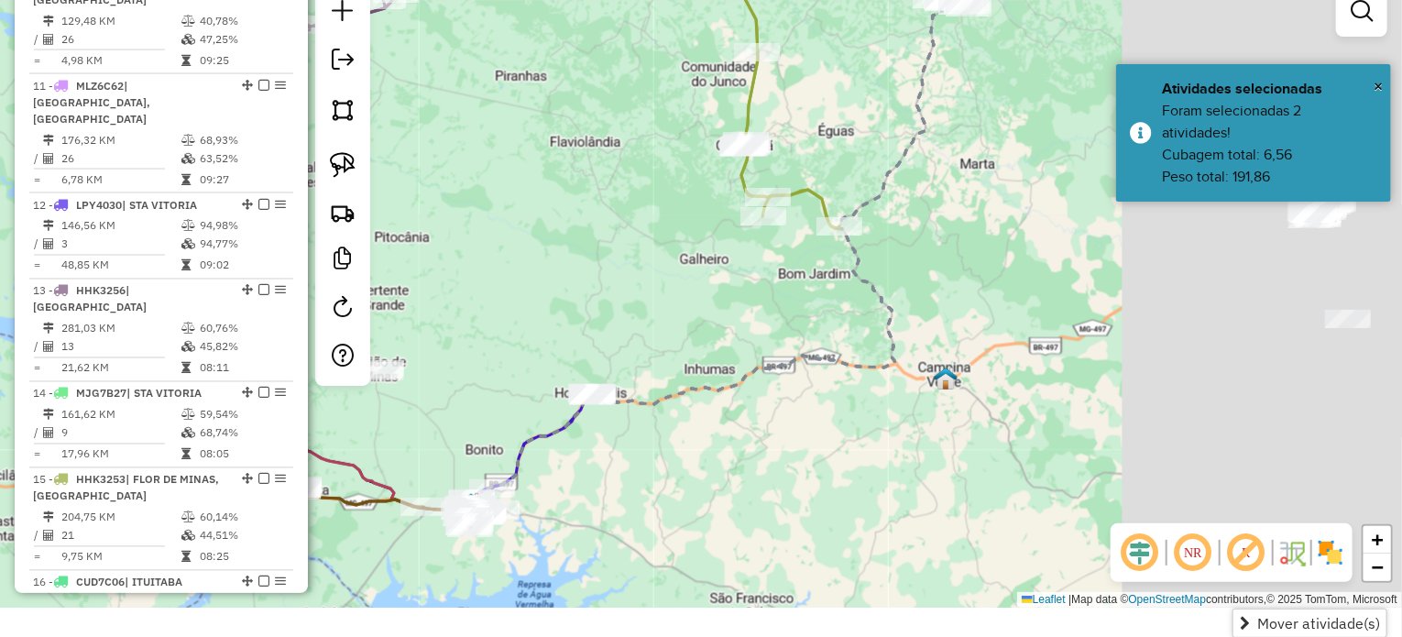
drag, startPoint x: 964, startPoint y: 487, endPoint x: 748, endPoint y: 547, distance: 224.6
click at [750, 546] on div "Janela de atendimento Grade de atendimento Capacidade Transportadoras Veículos …" at bounding box center [701, 289] width 1402 height 637
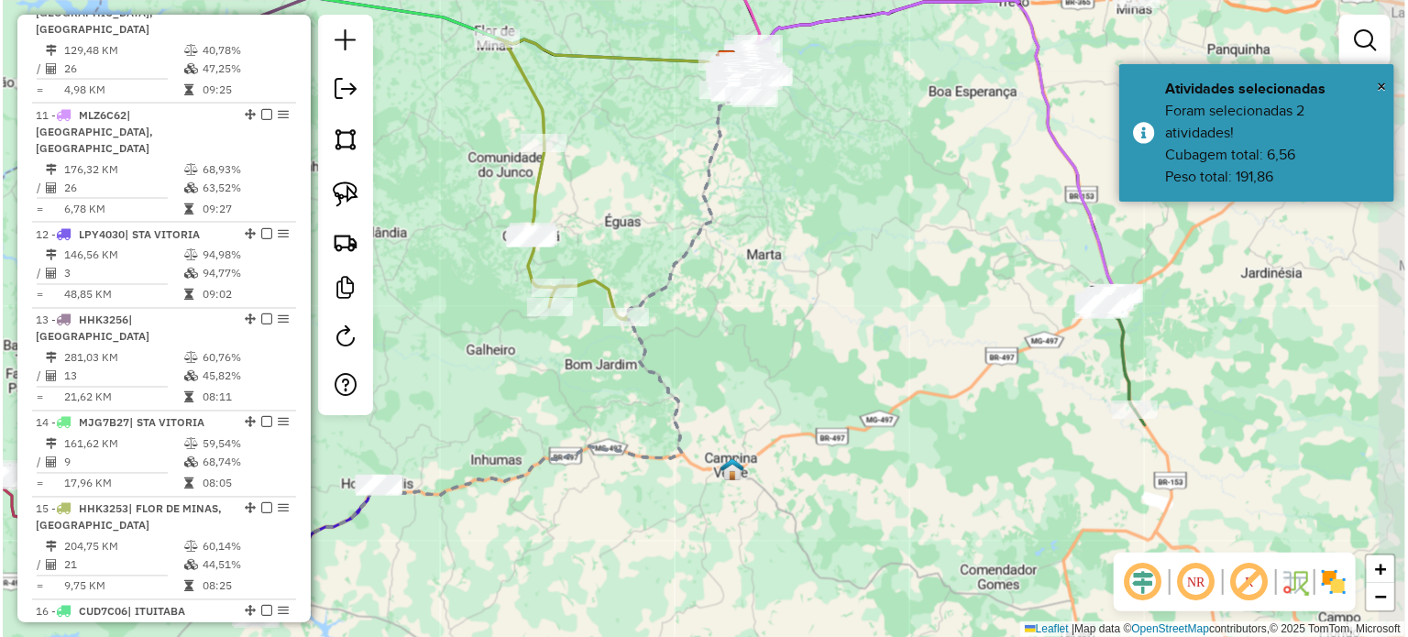
scroll to position [0, 0]
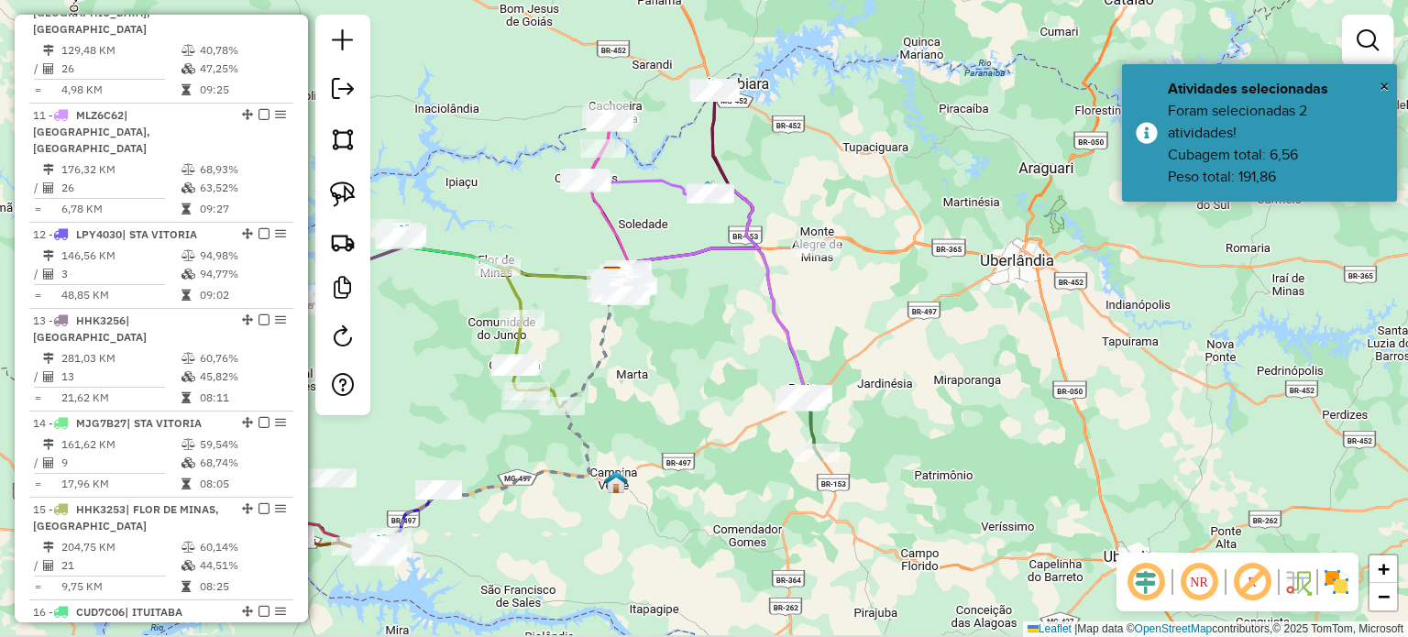
drag, startPoint x: 816, startPoint y: 515, endPoint x: 791, endPoint y: 508, distance: 25.8
click at [793, 516] on div "Janela de atendimento Grade de atendimento Capacidade Transportadoras Veículos …" at bounding box center [704, 318] width 1408 height 637
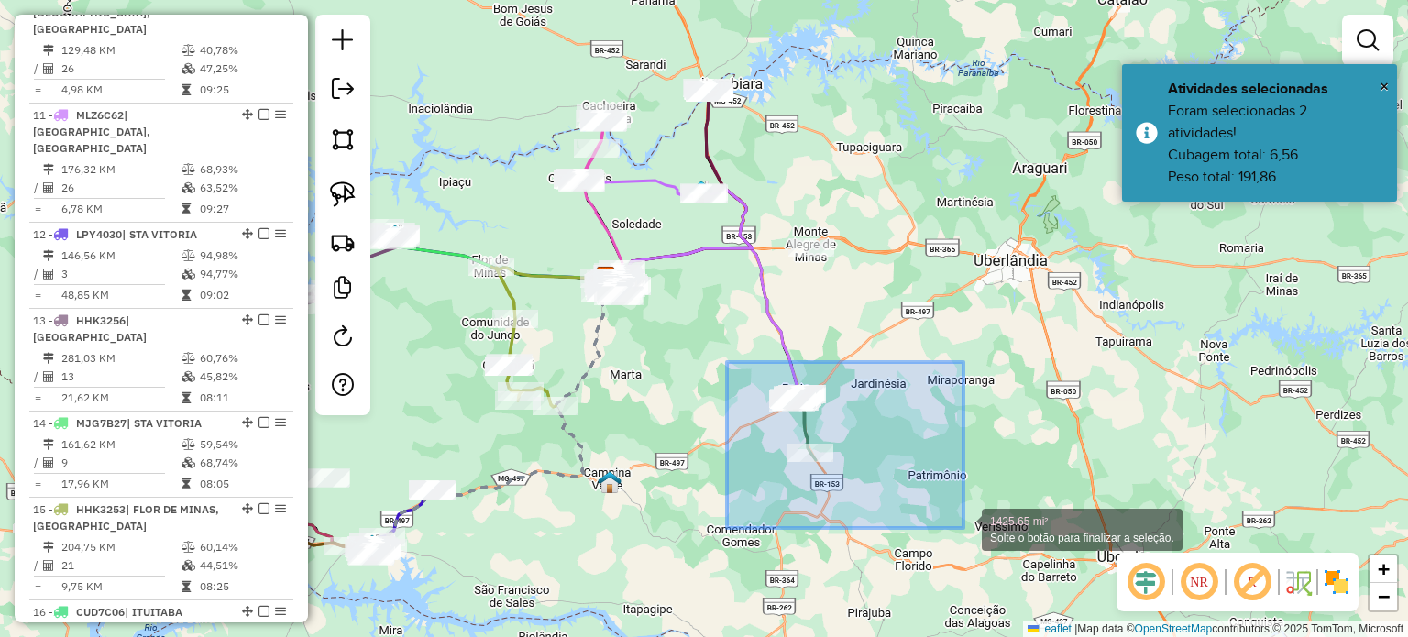
drag, startPoint x: 758, startPoint y: 389, endPoint x: 961, endPoint y: 515, distance: 239.6
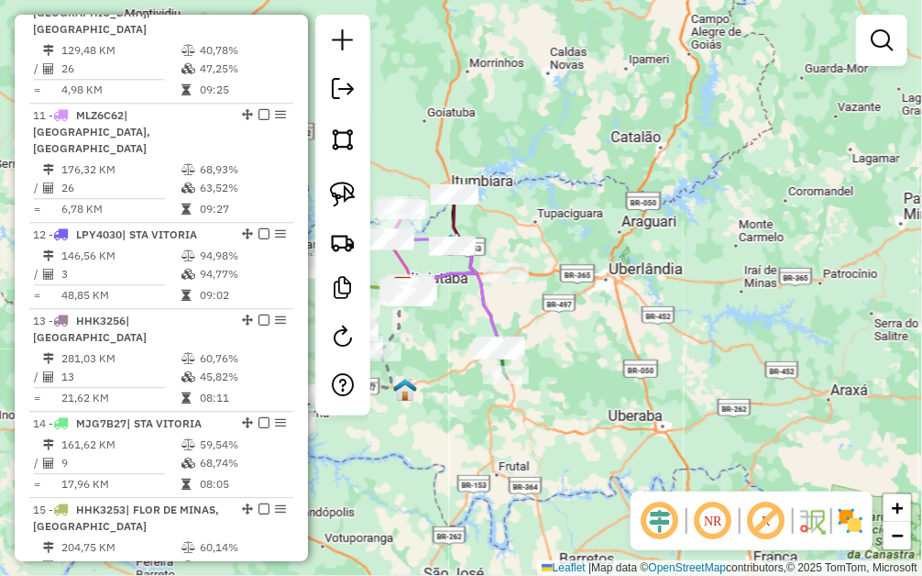
drag, startPoint x: 792, startPoint y: 240, endPoint x: 874, endPoint y: 363, distance: 147.9
click at [875, 373] on div "Janela de atendimento Grade de atendimento Capacidade Transportadoras Veículos …" at bounding box center [461, 288] width 922 height 576
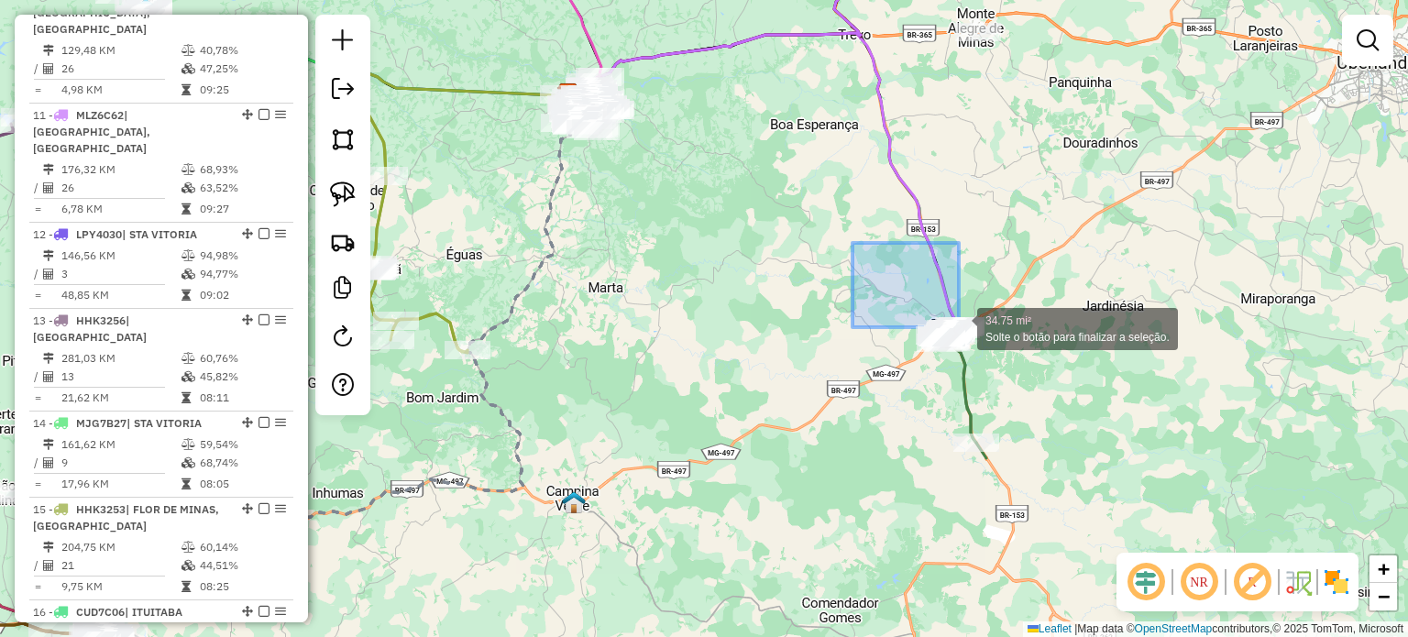
drag, startPoint x: 918, startPoint y: 298, endPoint x: 1027, endPoint y: 373, distance: 132.5
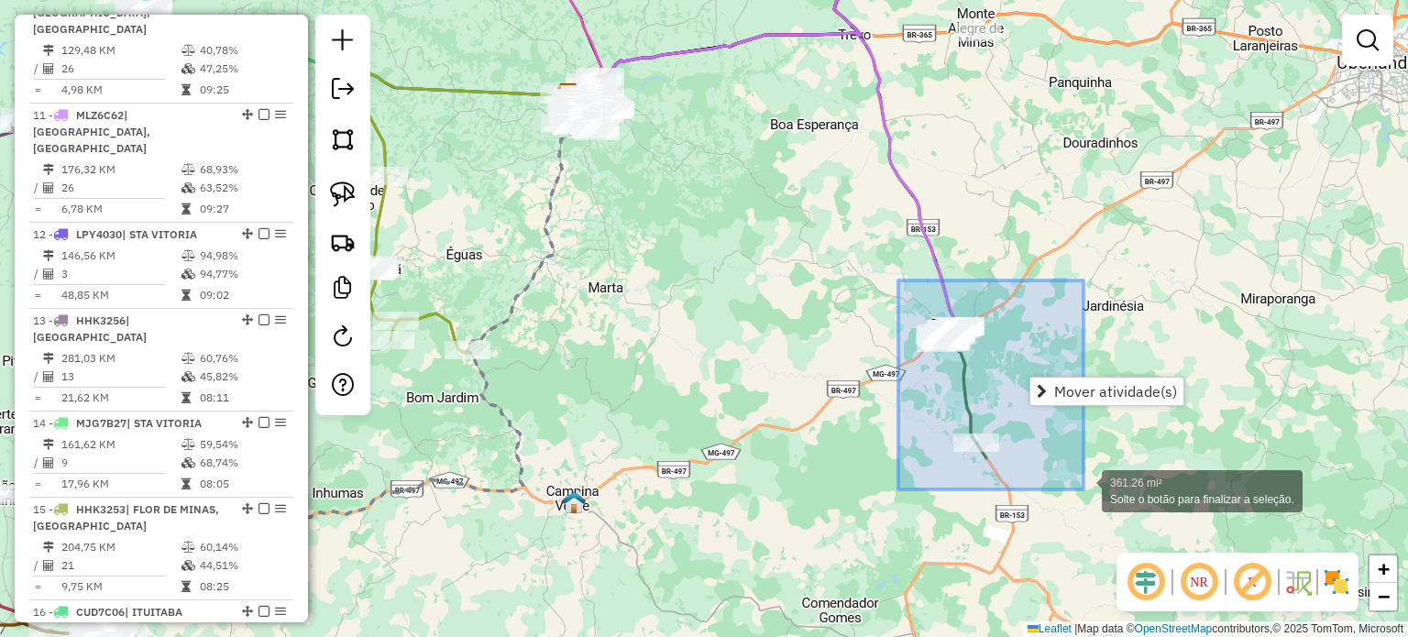
drag, startPoint x: 905, startPoint y: 287, endPoint x: 1084, endPoint y: 490, distance: 271.4
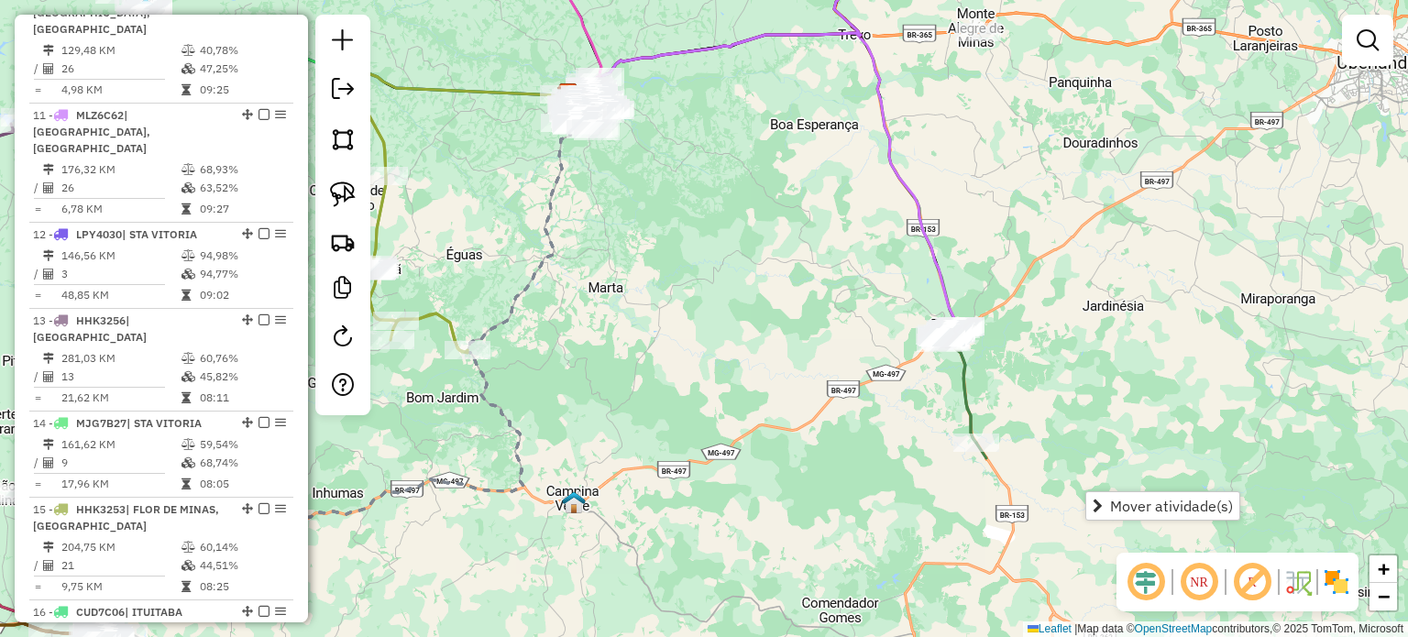
drag, startPoint x: 1047, startPoint y: 424, endPoint x: 1036, endPoint y: 523, distance: 99.6
click at [1036, 526] on div "Janela de atendimento Grade de atendimento Capacidade Transportadoras Veículos …" at bounding box center [704, 318] width 1408 height 637
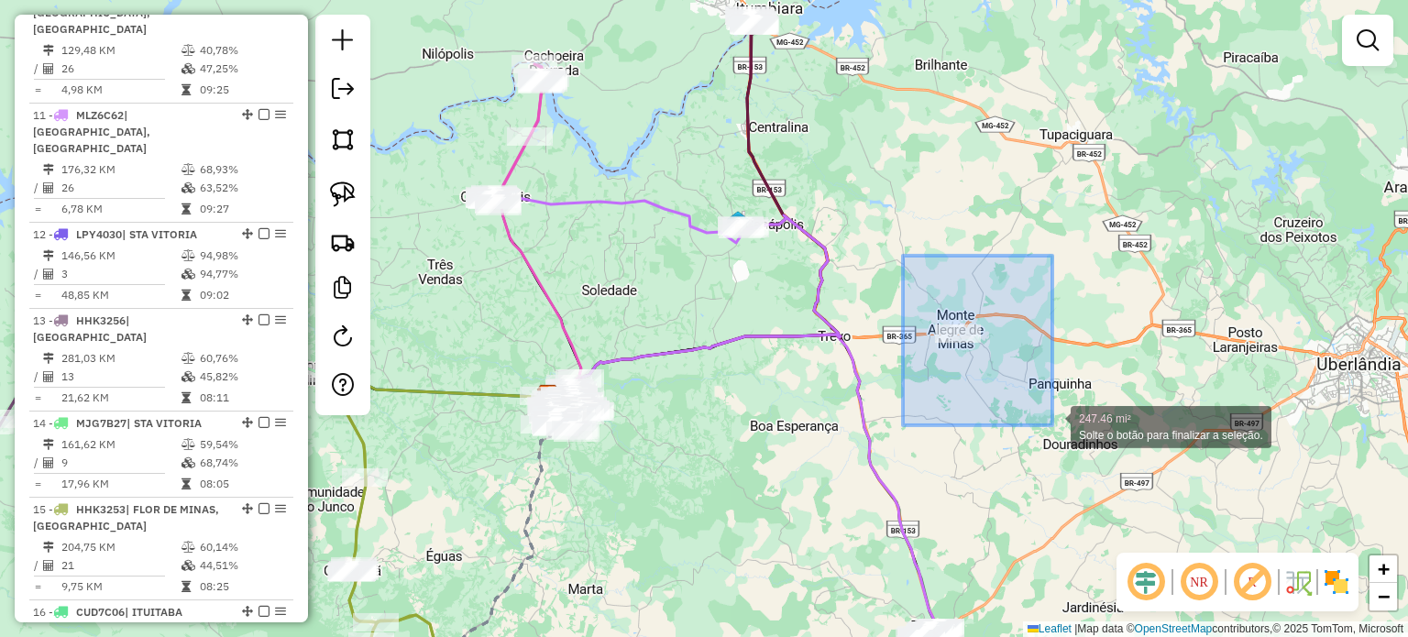
drag, startPoint x: 903, startPoint y: 256, endPoint x: 1051, endPoint y: 421, distance: 222.0
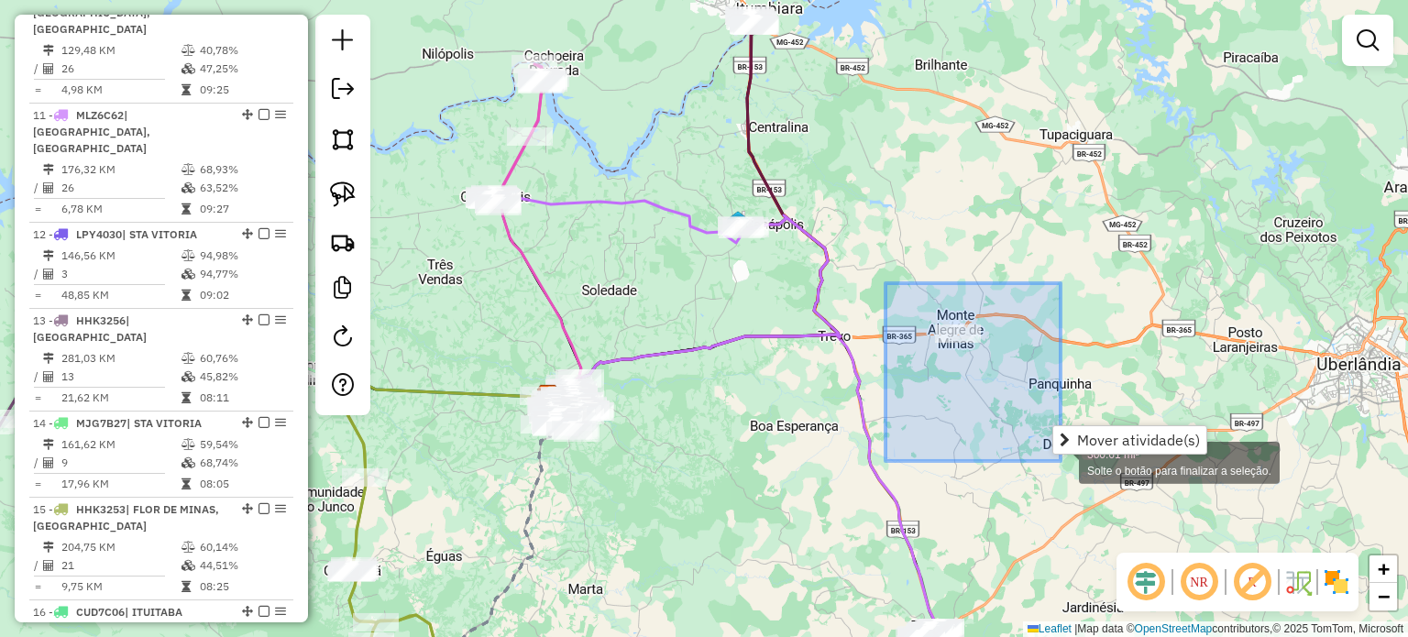
drag, startPoint x: 900, startPoint y: 295, endPoint x: 1058, endPoint y: 454, distance: 223.6
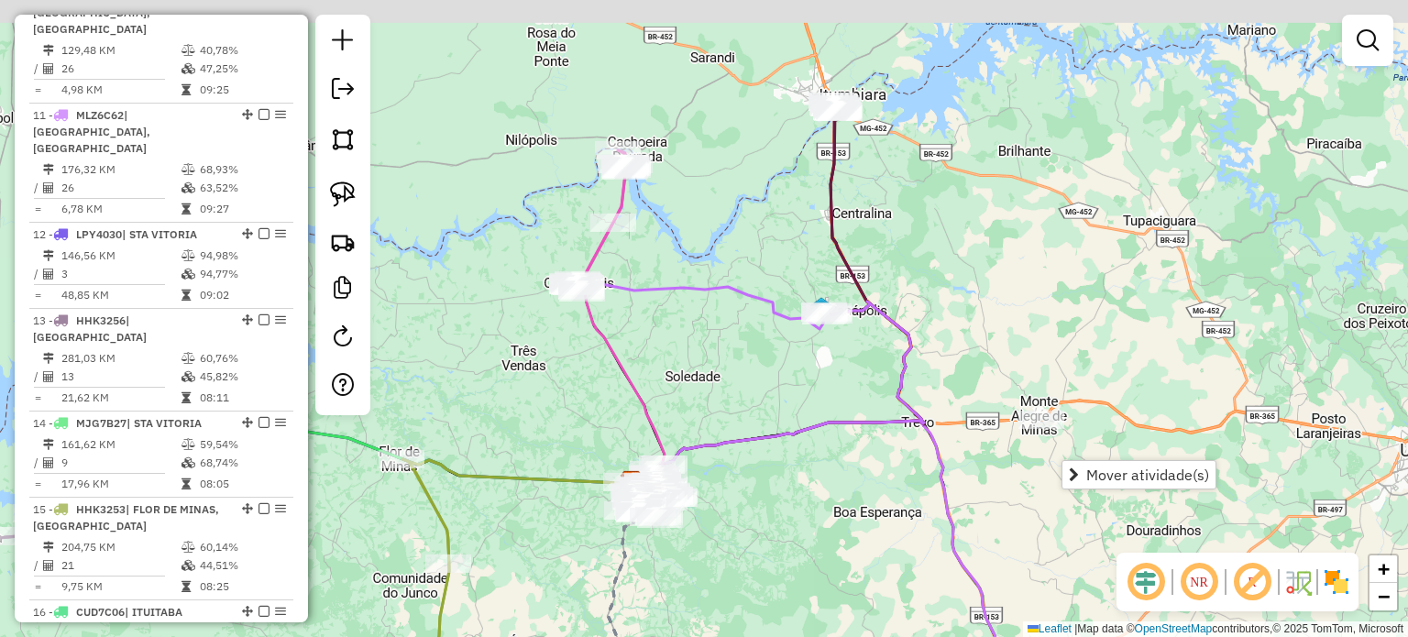
drag, startPoint x: 829, startPoint y: 594, endPoint x: 913, endPoint y: 680, distance: 119.9
click at [913, 636] on html "Aguarde... Pop-up bloqueado! Seu navegador bloqueou automáticamente a abertura …" at bounding box center [704, 318] width 1408 height 637
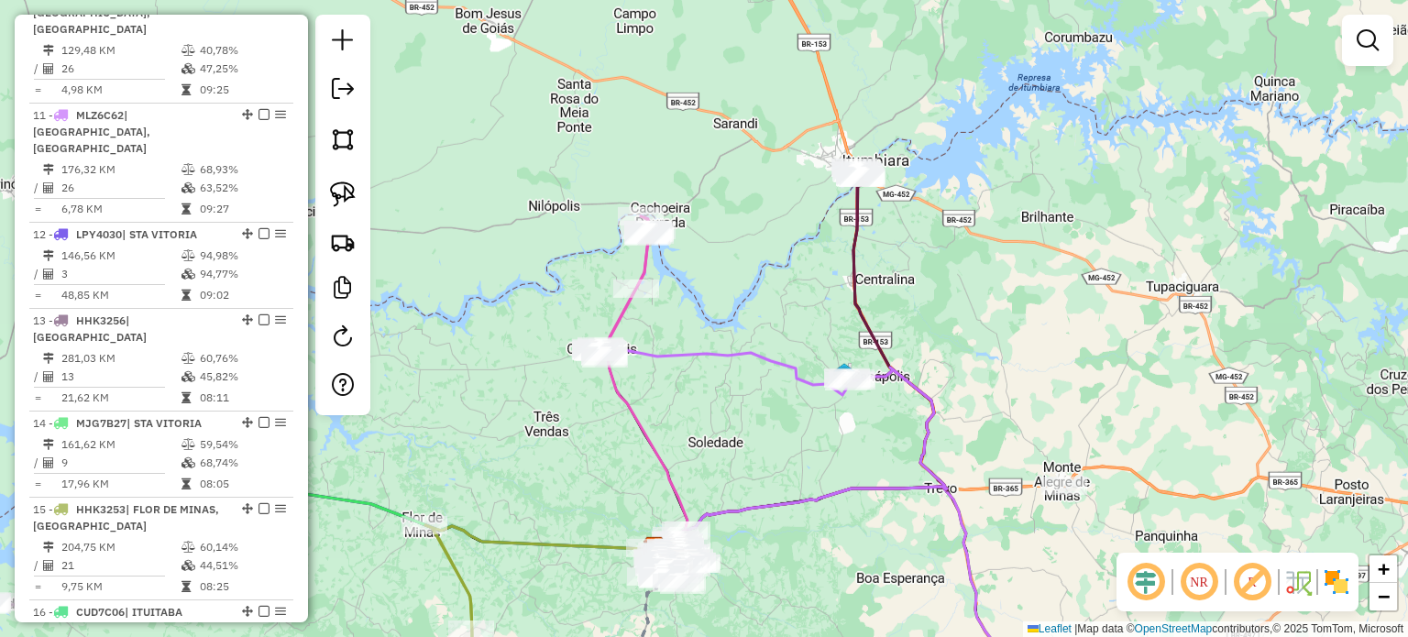
drag, startPoint x: 928, startPoint y: 598, endPoint x: 1052, endPoint y: 677, distance: 148.0
click at [1052, 636] on html "Aguarde... Pop-up bloqueado! Seu navegador bloqueou automáticamente a abertura …" at bounding box center [704, 318] width 1408 height 637
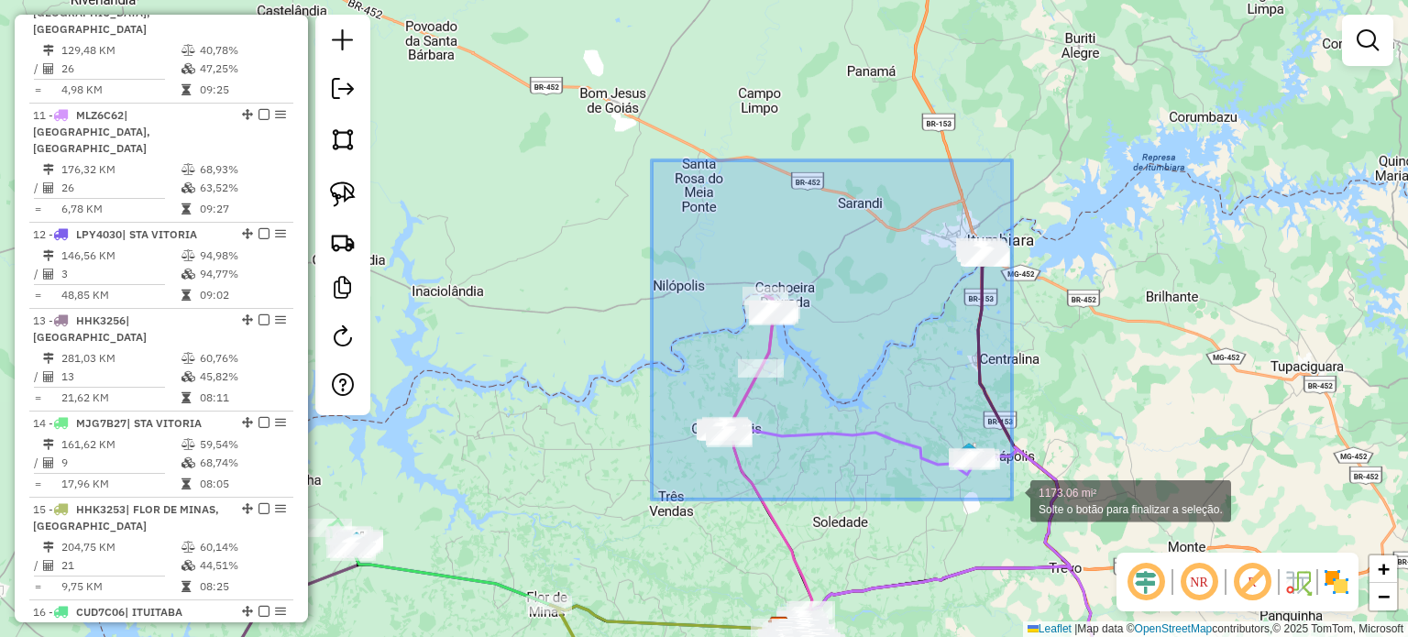
drag, startPoint x: 672, startPoint y: 198, endPoint x: 1008, endPoint y: 487, distance: 443.3
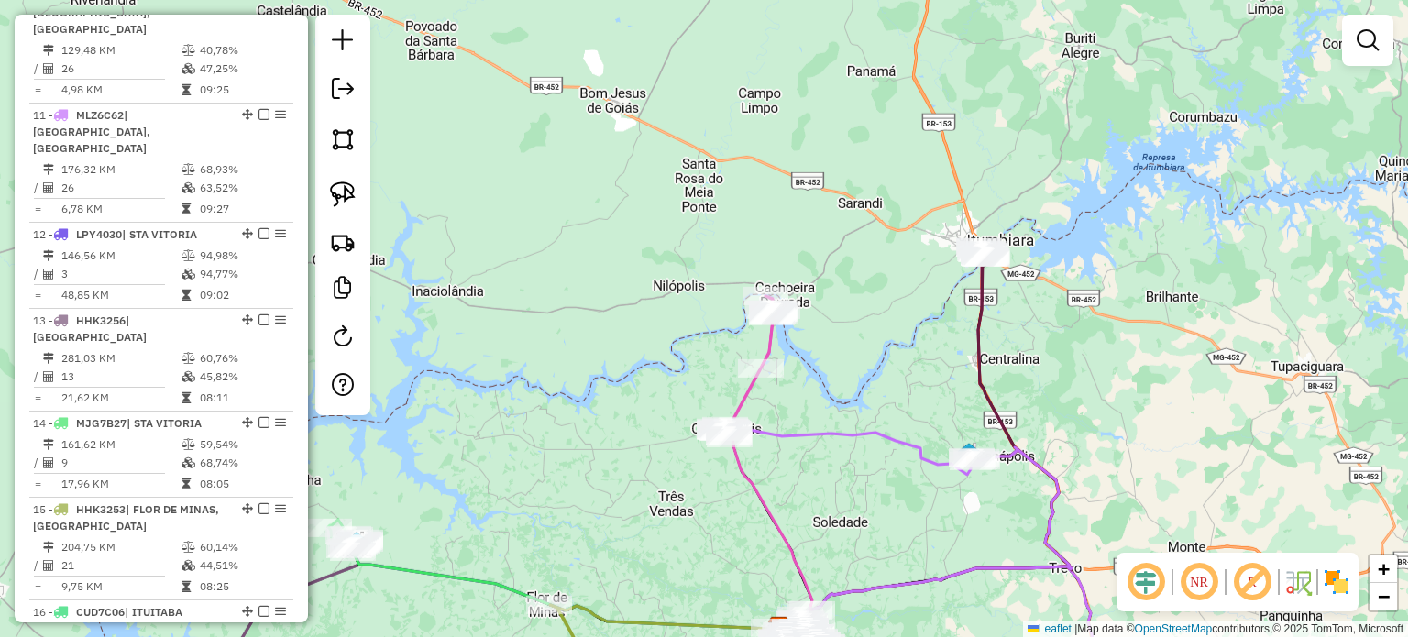
drag, startPoint x: 895, startPoint y: 494, endPoint x: 1071, endPoint y: 306, distance: 258.1
click at [1070, 322] on div "Janela de atendimento Grade de atendimento Capacidade Transportadoras Veículos …" at bounding box center [704, 318] width 1408 height 637
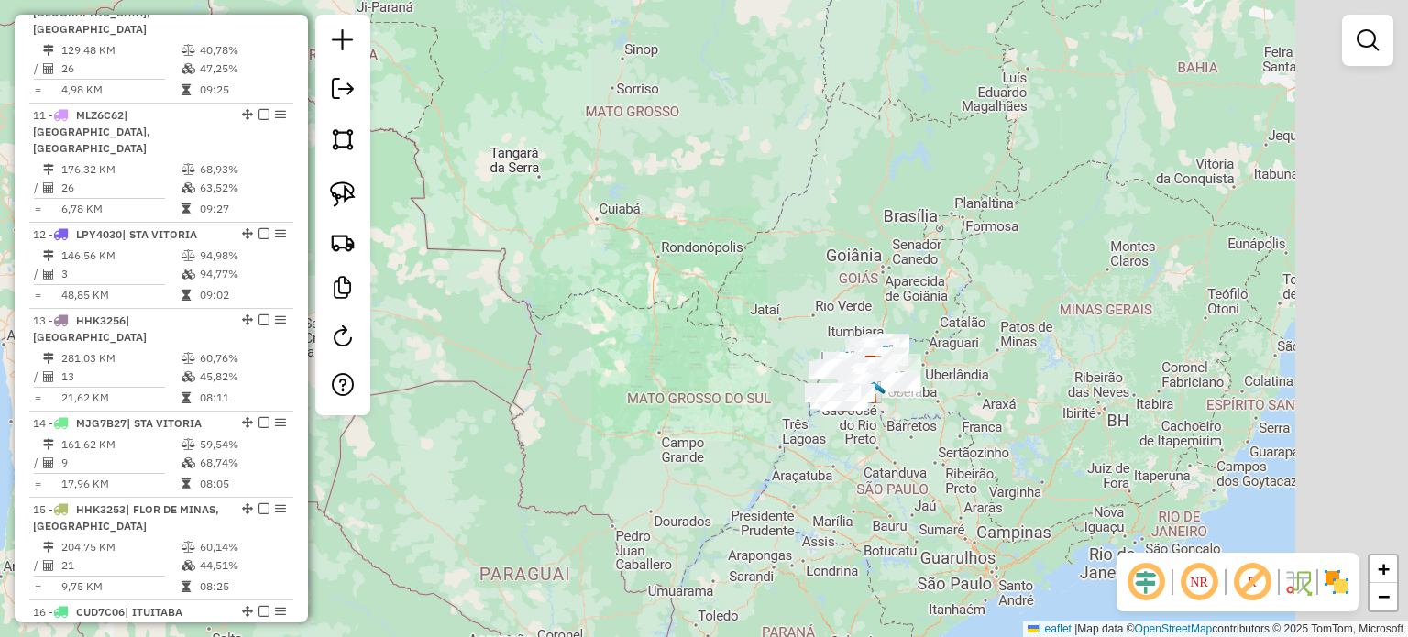
drag, startPoint x: 1078, startPoint y: 480, endPoint x: 882, endPoint y: 458, distance: 197.4
click at [902, 485] on div "Janela de atendimento Grade de atendimento Capacidade Transportadoras Veículos …" at bounding box center [704, 318] width 1408 height 637
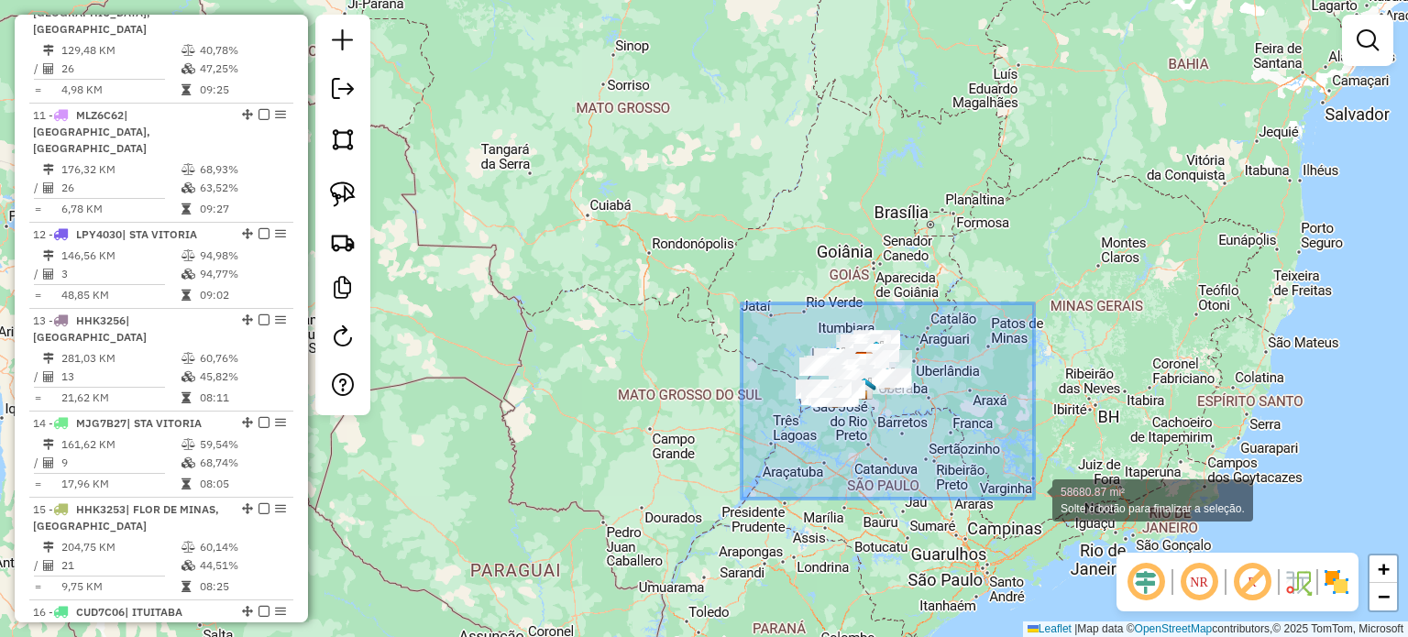
drag, startPoint x: 741, startPoint y: 303, endPoint x: 1096, endPoint y: 517, distance: 414.0
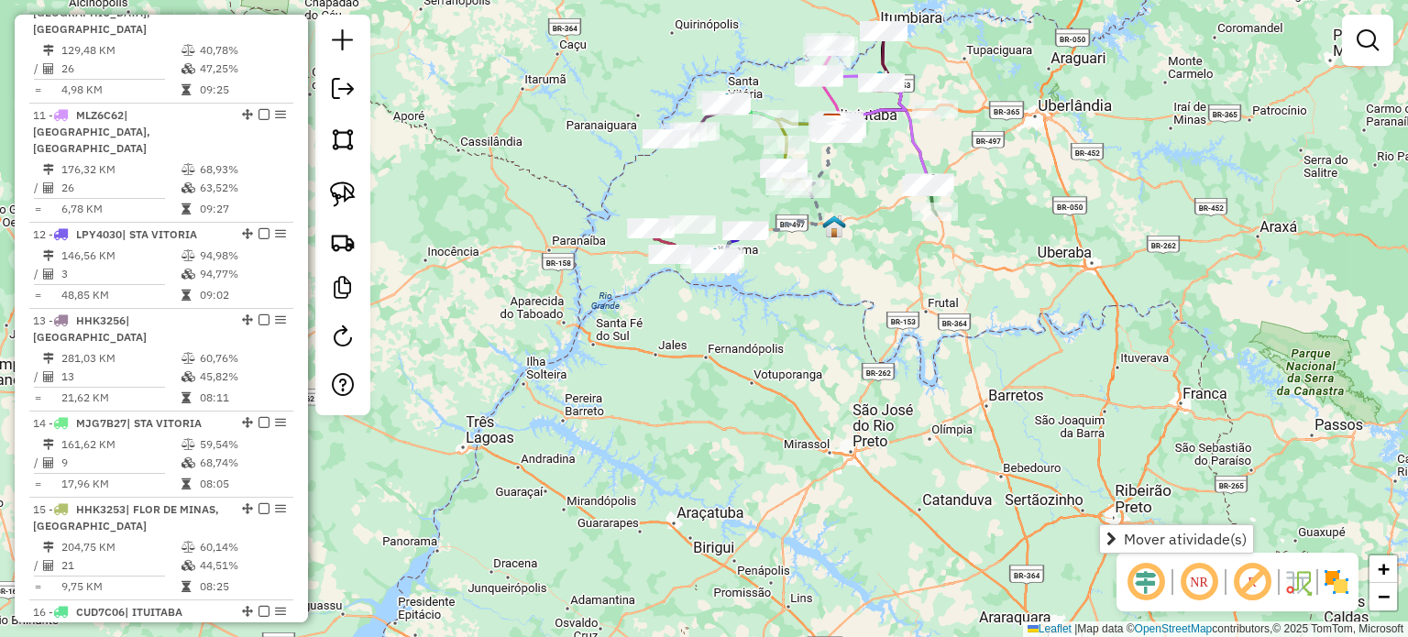
drag, startPoint x: 678, startPoint y: 357, endPoint x: 605, endPoint y: 542, distance: 198.3
click at [627, 528] on div "Rota 3 - Placa MKU7A82 4948 - MERCEARIA SERVE BEM Rota 3 - Placa MKU7A82 5771 -…" at bounding box center [704, 318] width 1408 height 637
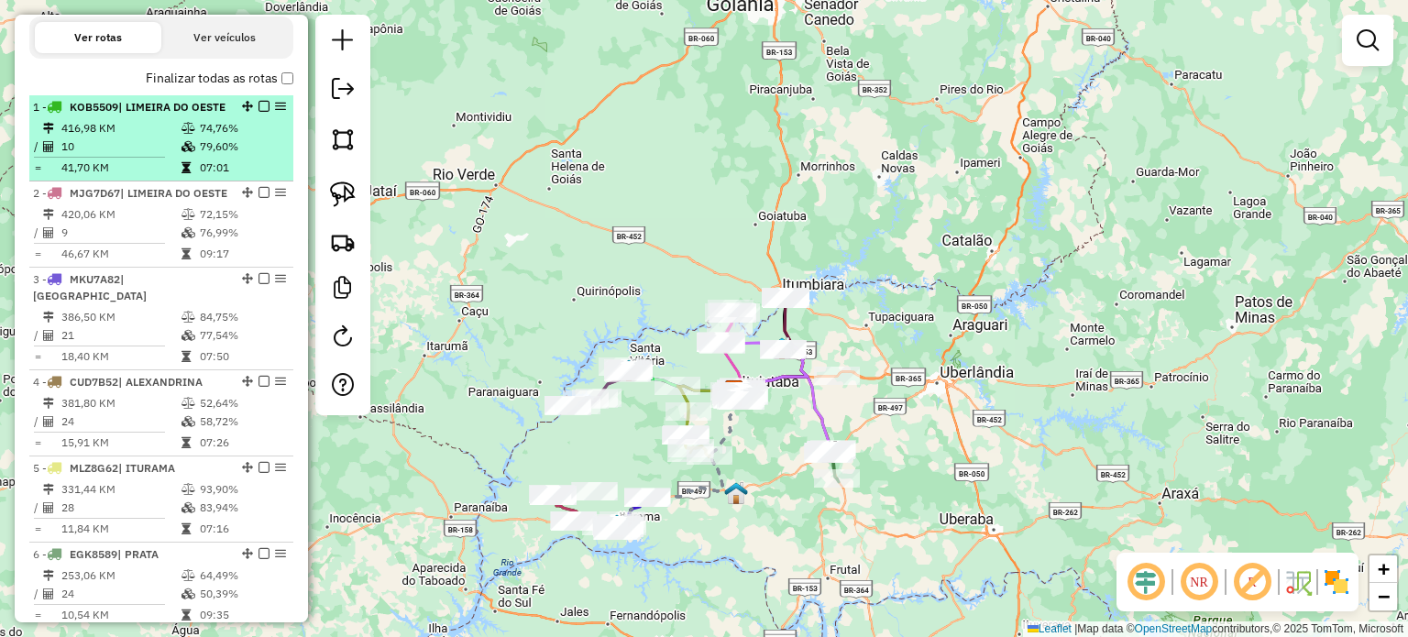
scroll to position [501, 0]
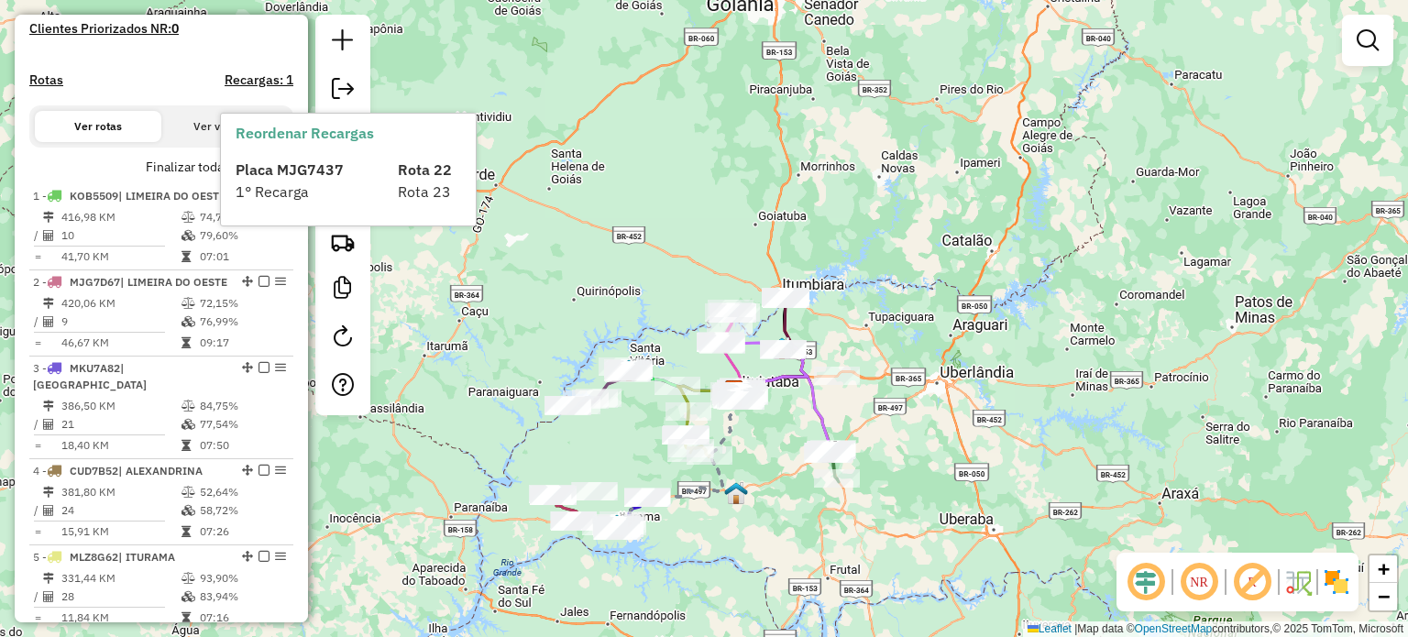
click at [280, 182] on span "1° Recarga" at bounding box center [272, 191] width 73 height 18
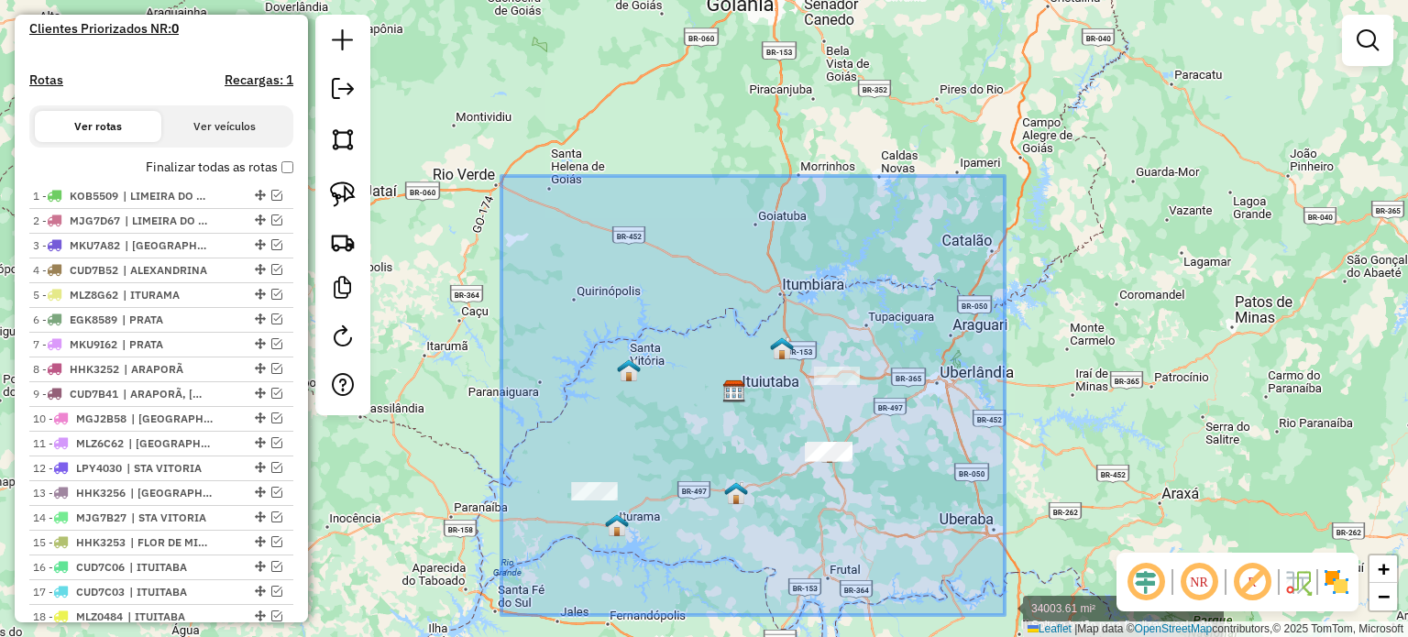
drag, startPoint x: 533, startPoint y: 221, endPoint x: 984, endPoint y: 593, distance: 585.4
